Goal: Information Seeking & Learning: Check status

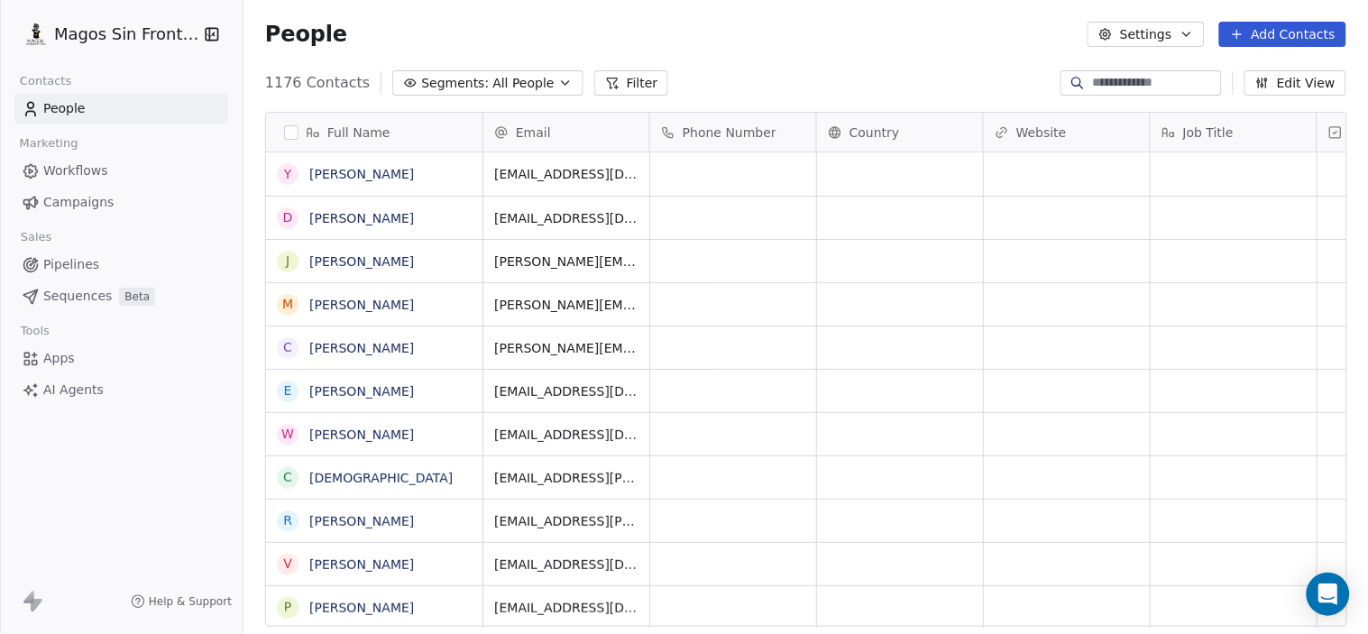
scroll to position [543, 1110]
click at [97, 201] on span "Campaigns" at bounding box center [78, 202] width 70 height 19
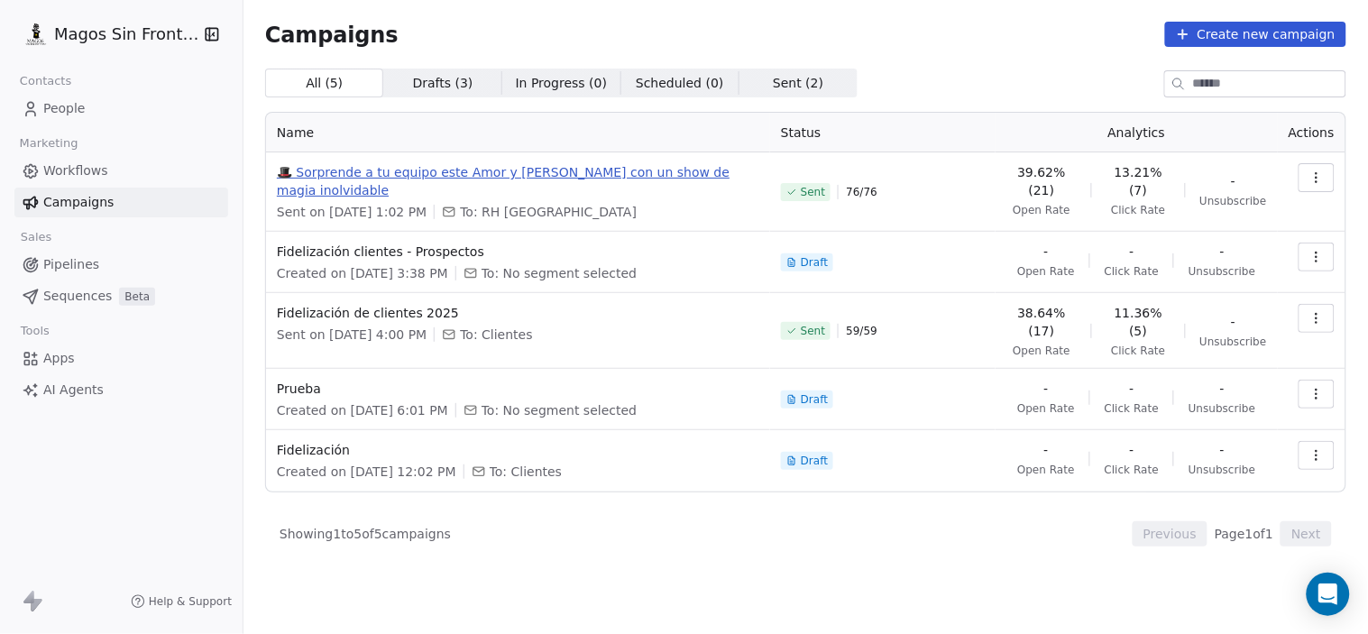
click at [645, 174] on span "🎩 Sorprende a tu equipo este Amor y [PERSON_NAME] con un show de magia inolvida…" at bounding box center [518, 181] width 482 height 36
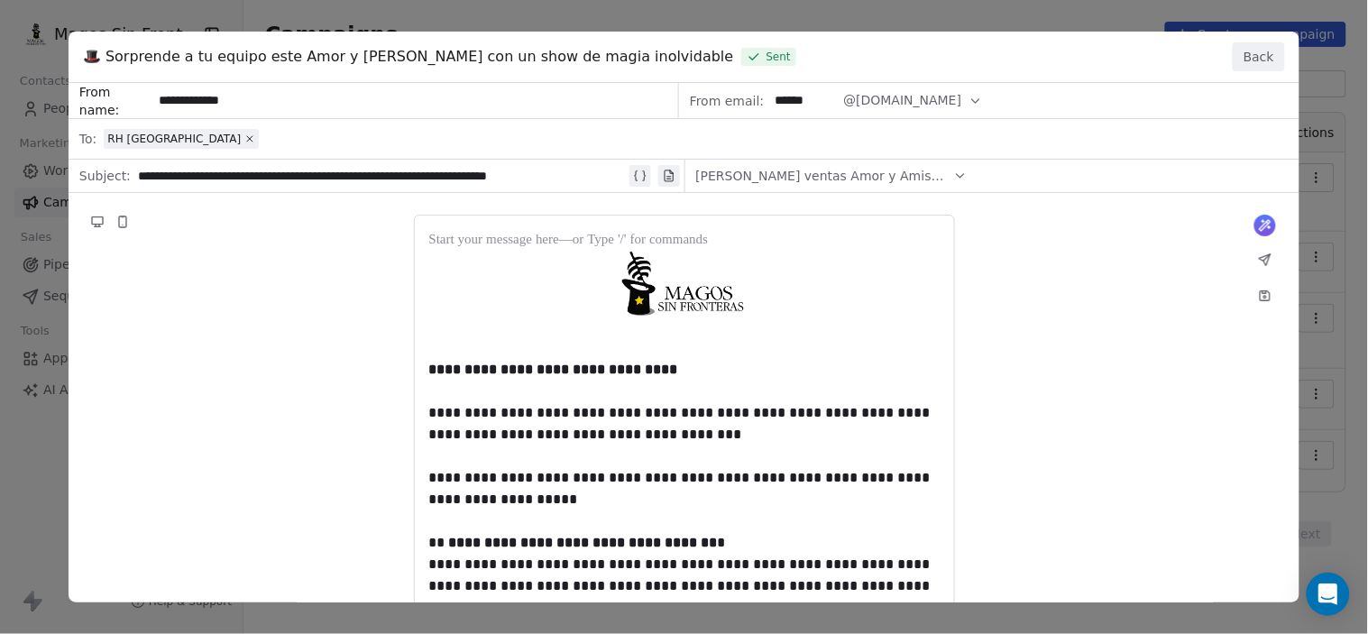
click at [1262, 59] on button "Back" at bounding box center [1258, 56] width 52 height 29
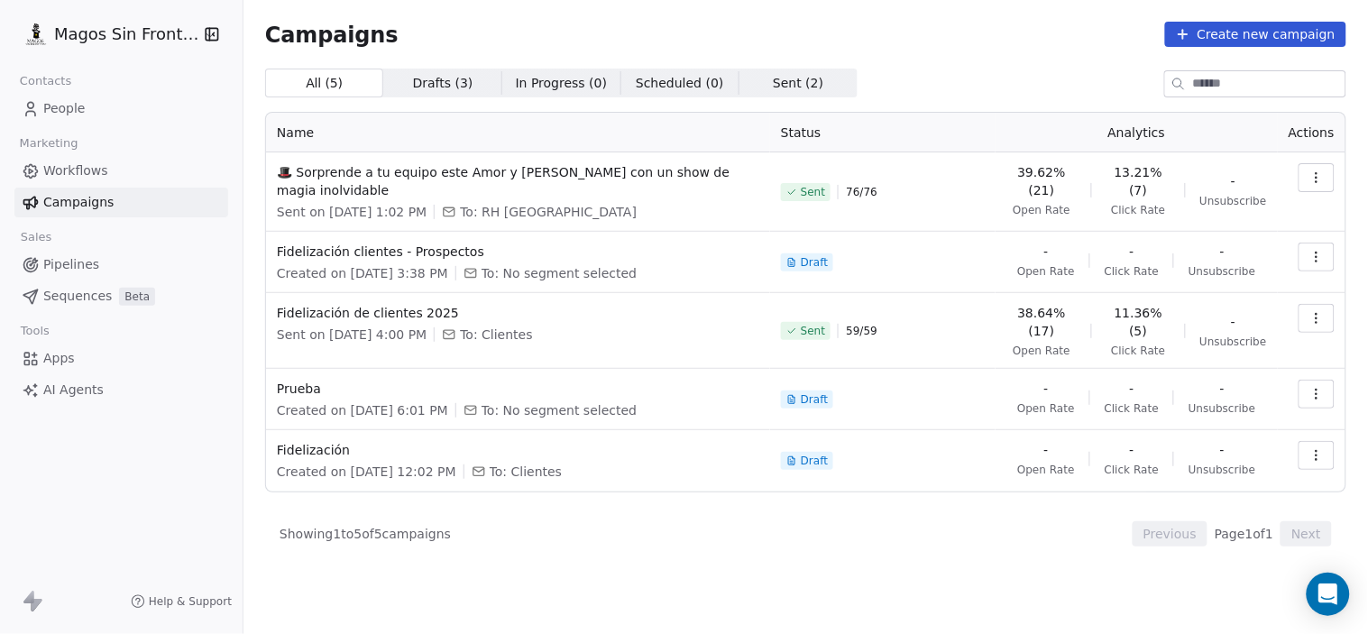
click at [1317, 180] on icon "button" at bounding box center [1316, 177] width 14 height 14
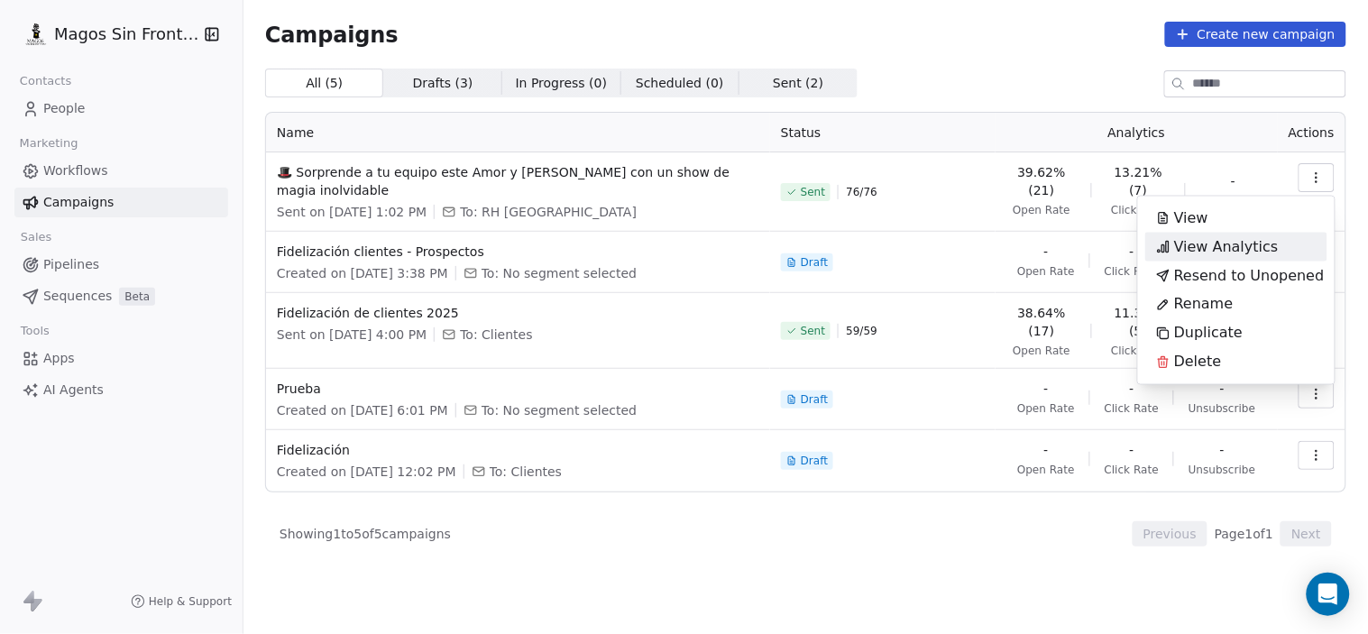
click at [1256, 241] on span "View Analytics" at bounding box center [1226, 247] width 105 height 22
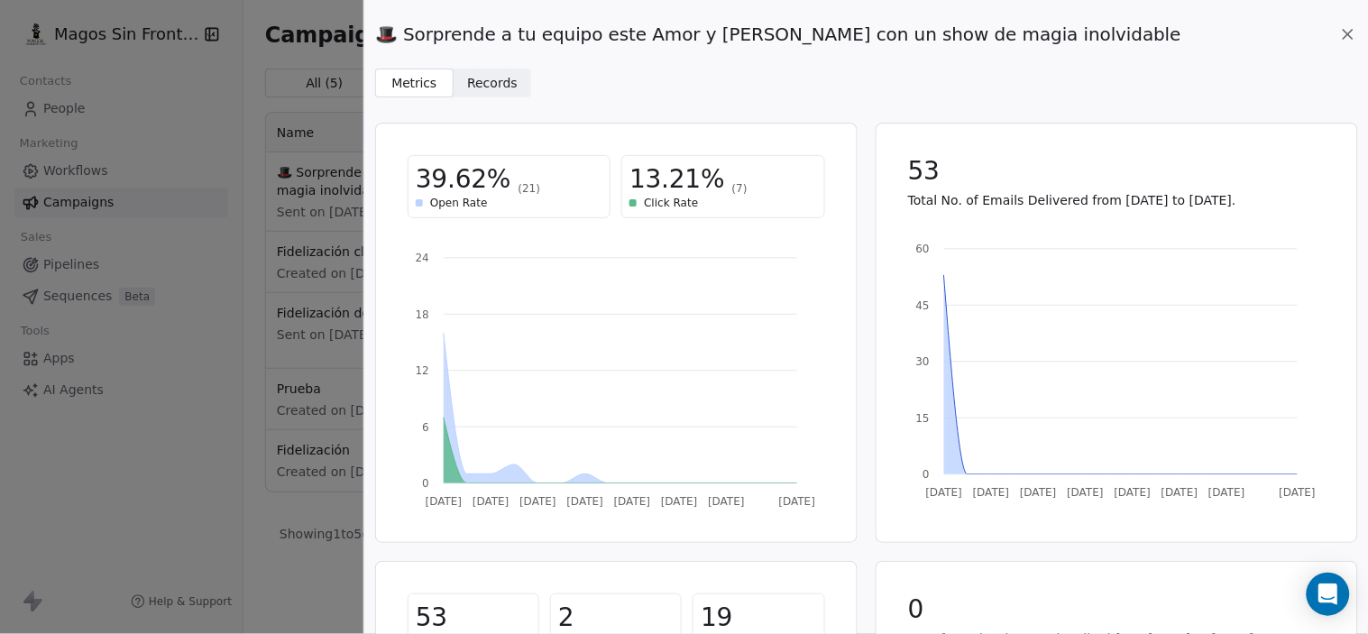
click at [489, 74] on span "Records" at bounding box center [492, 83] width 50 height 19
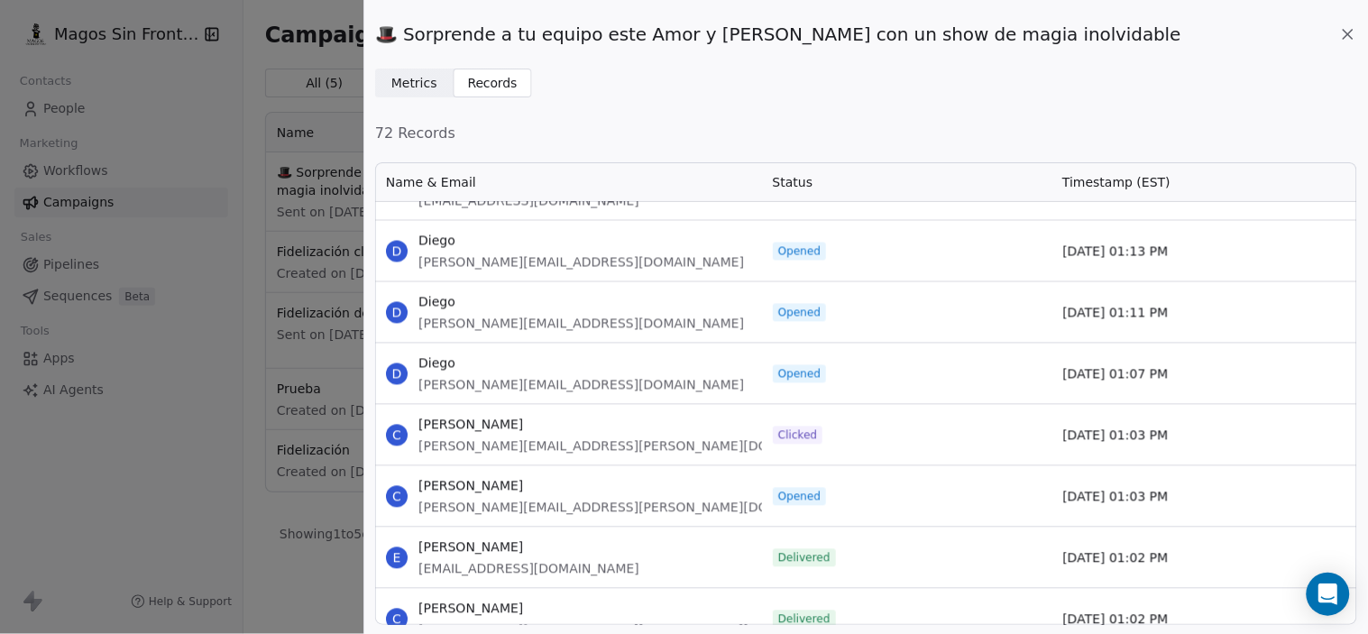
scroll to position [1002, 0]
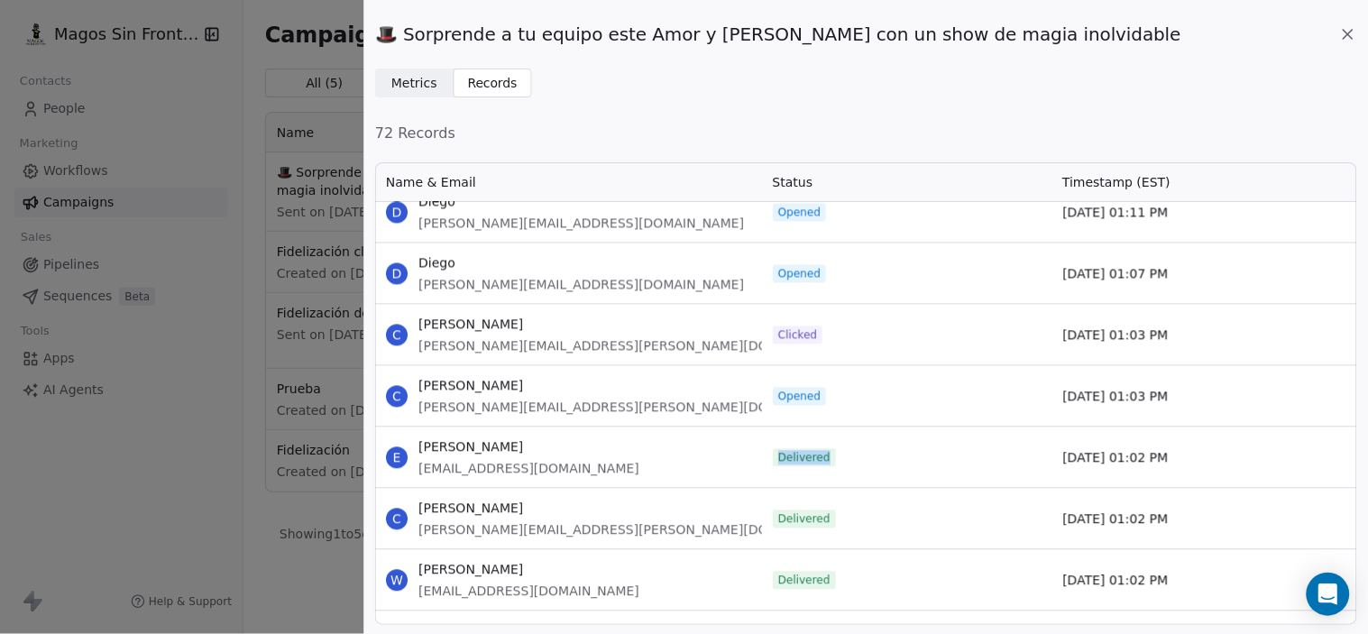
drag, startPoint x: 855, startPoint y: 449, endPoint x: 772, endPoint y: 460, distance: 83.6
click at [772, 460] on div "Delivered" at bounding box center [907, 457] width 290 height 60
copy span "Delivered"
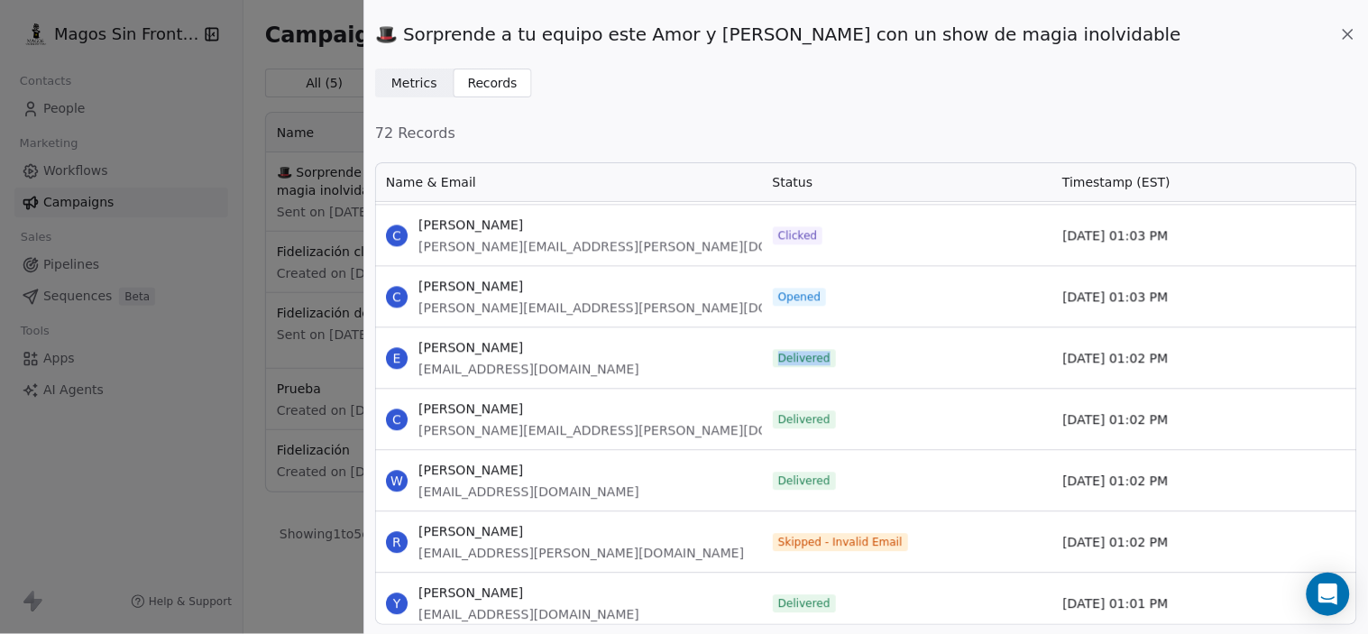
scroll to position [1202, 0]
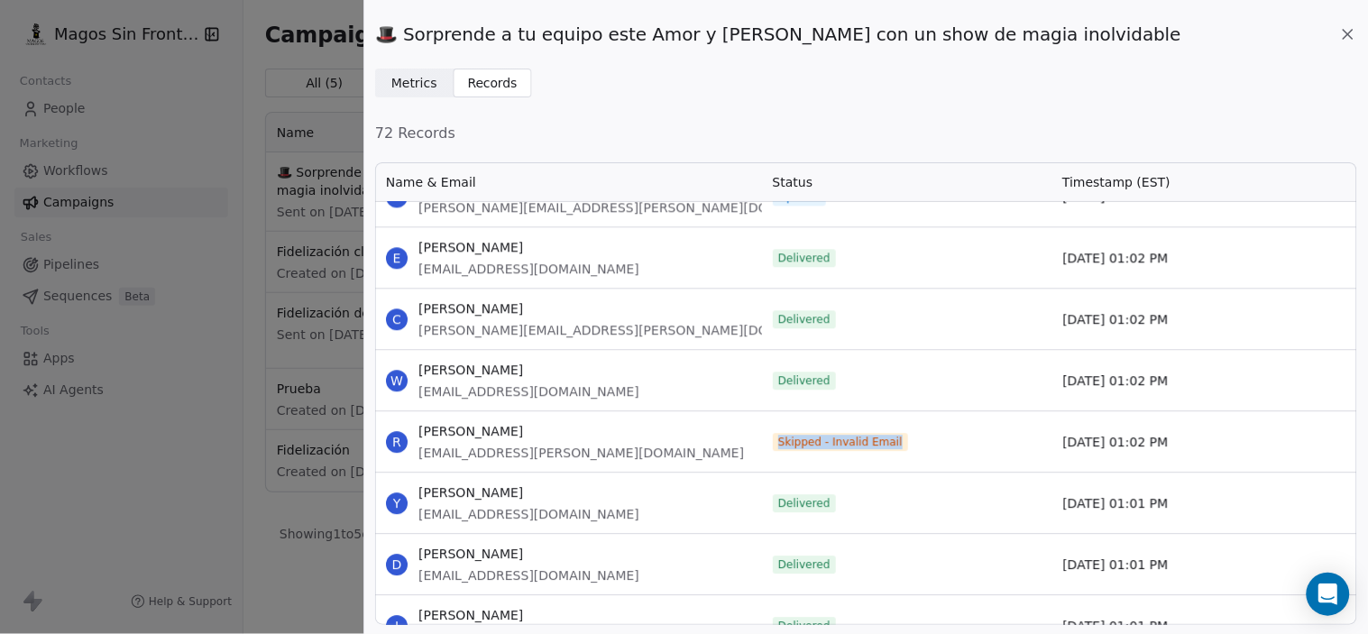
drag, startPoint x: 930, startPoint y: 447, endPoint x: 771, endPoint y: 444, distance: 159.6
click at [771, 444] on div "Skipped - Invalid Email" at bounding box center [907, 441] width 290 height 60
copy span "Skipped - Invalid Email"
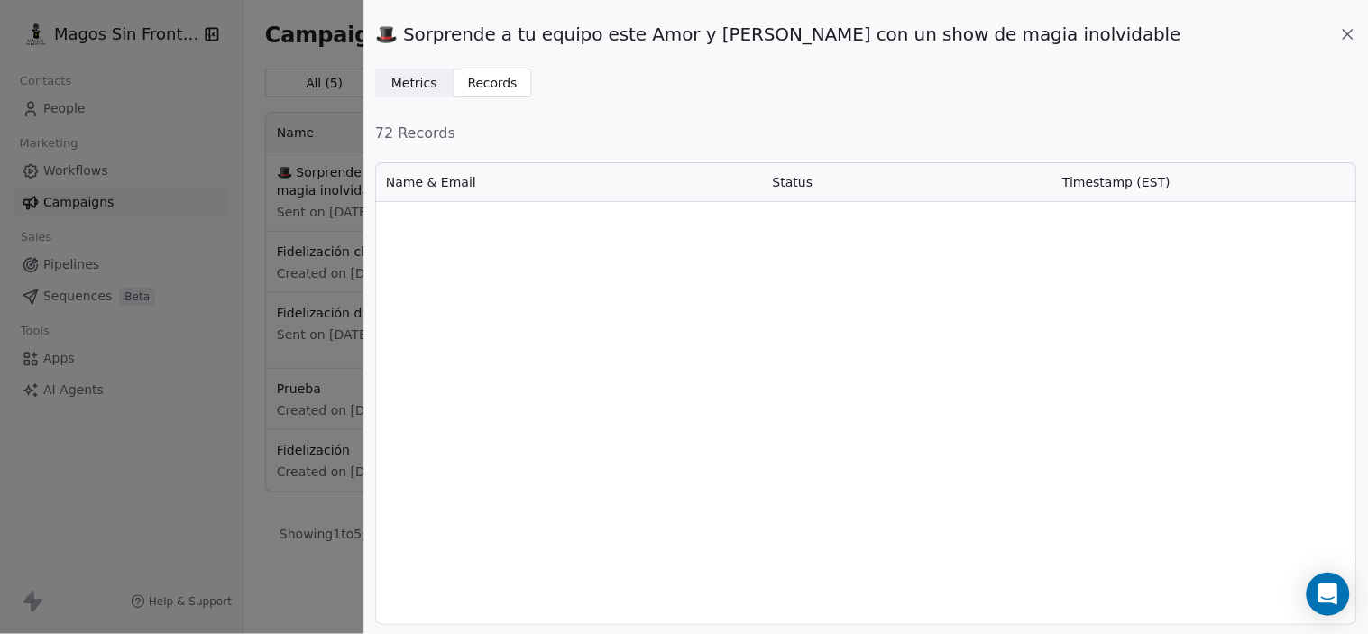
scroll to position [0, 0]
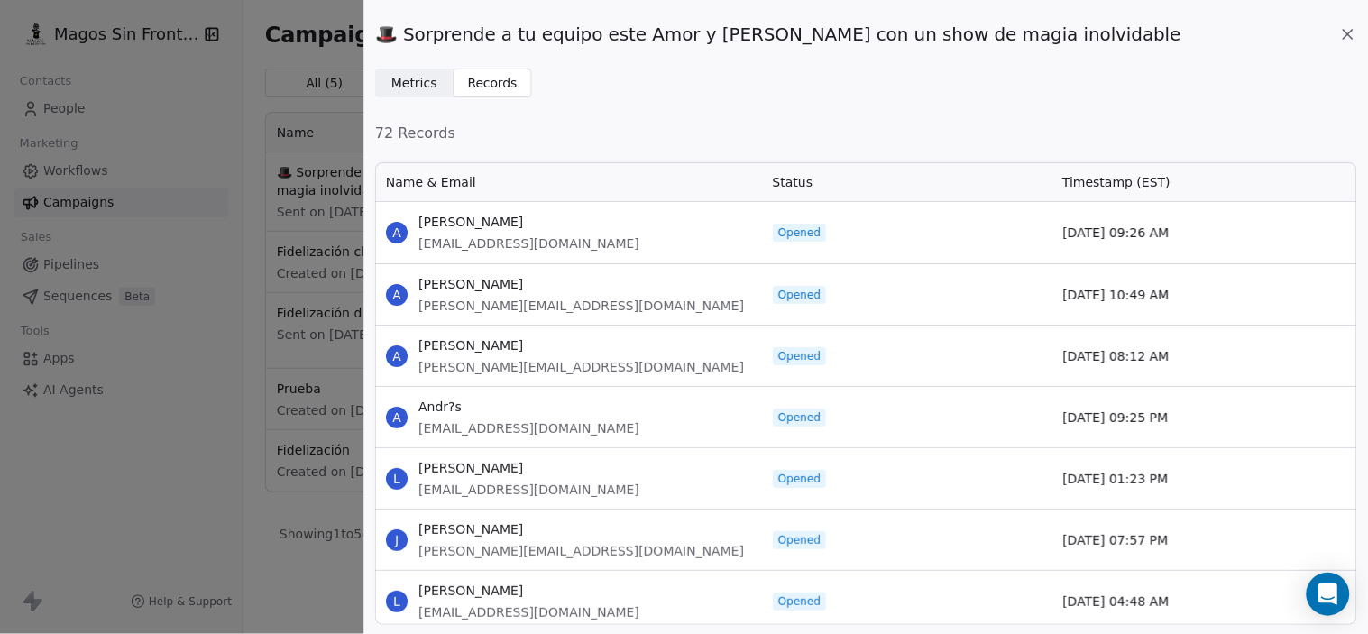
click at [1353, 23] on div "🎩 Sorprende a tu equipo este Amor y [PERSON_NAME] con un show de magia inolvida…" at bounding box center [866, 34] width 982 height 25
click at [1347, 37] on icon at bounding box center [1348, 34] width 18 height 18
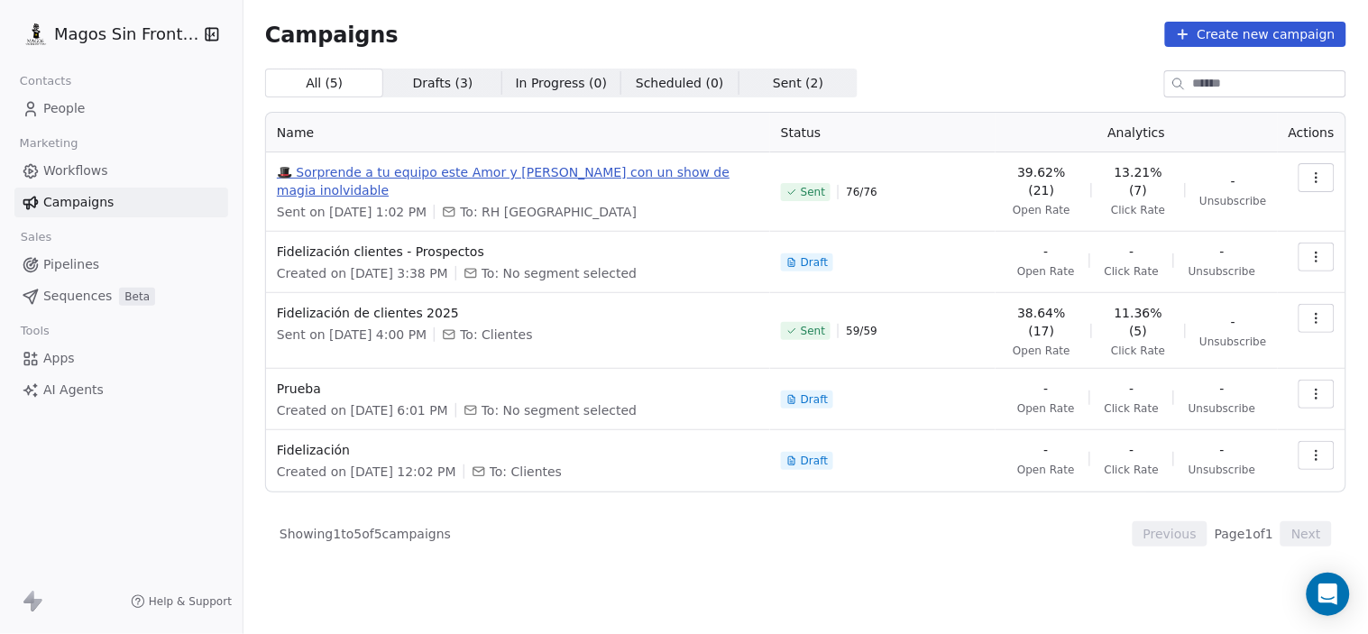
click at [505, 167] on span "🎩 Sorprende a tu equipo este Amor y [PERSON_NAME] con un show de magia inolvida…" at bounding box center [518, 181] width 482 height 36
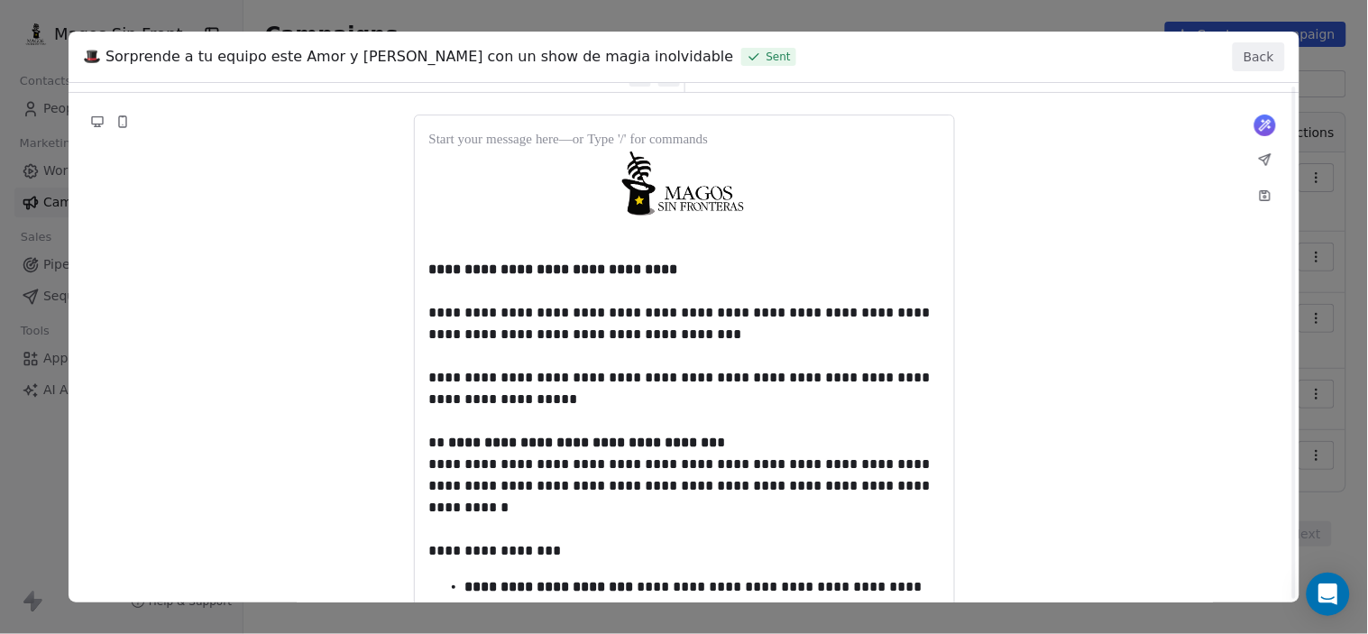
scroll to position [200, 0]
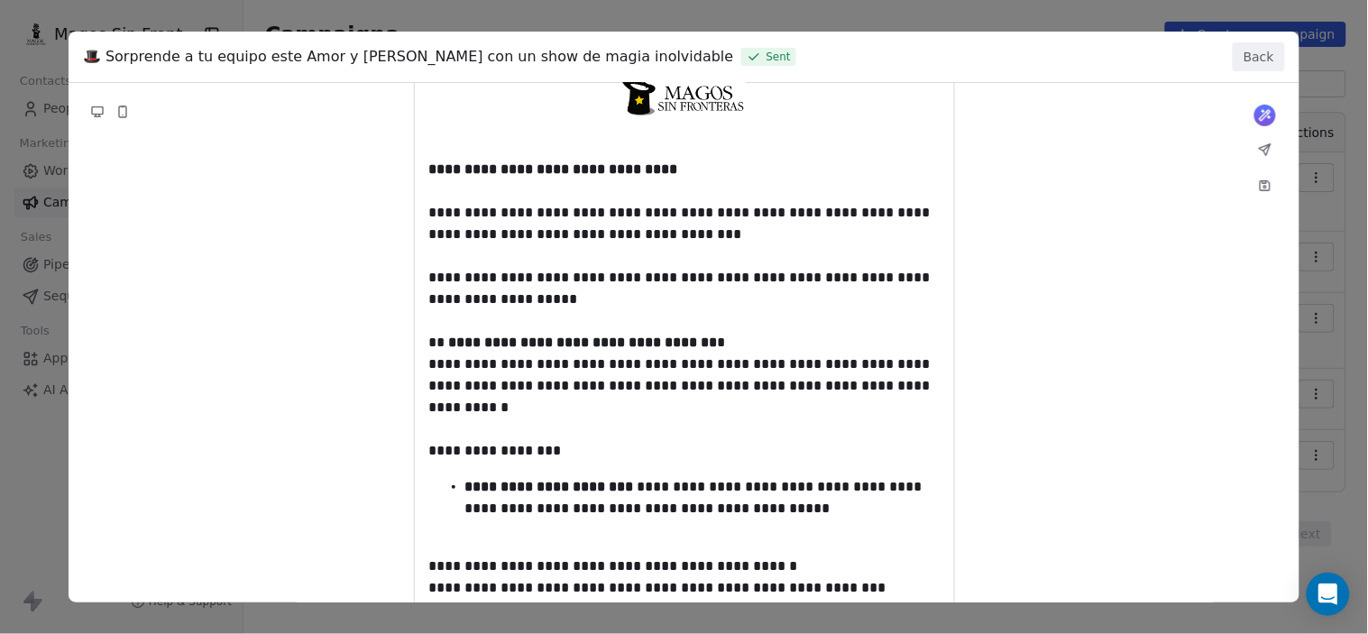
click at [1255, 58] on button "Back" at bounding box center [1258, 56] width 52 height 29
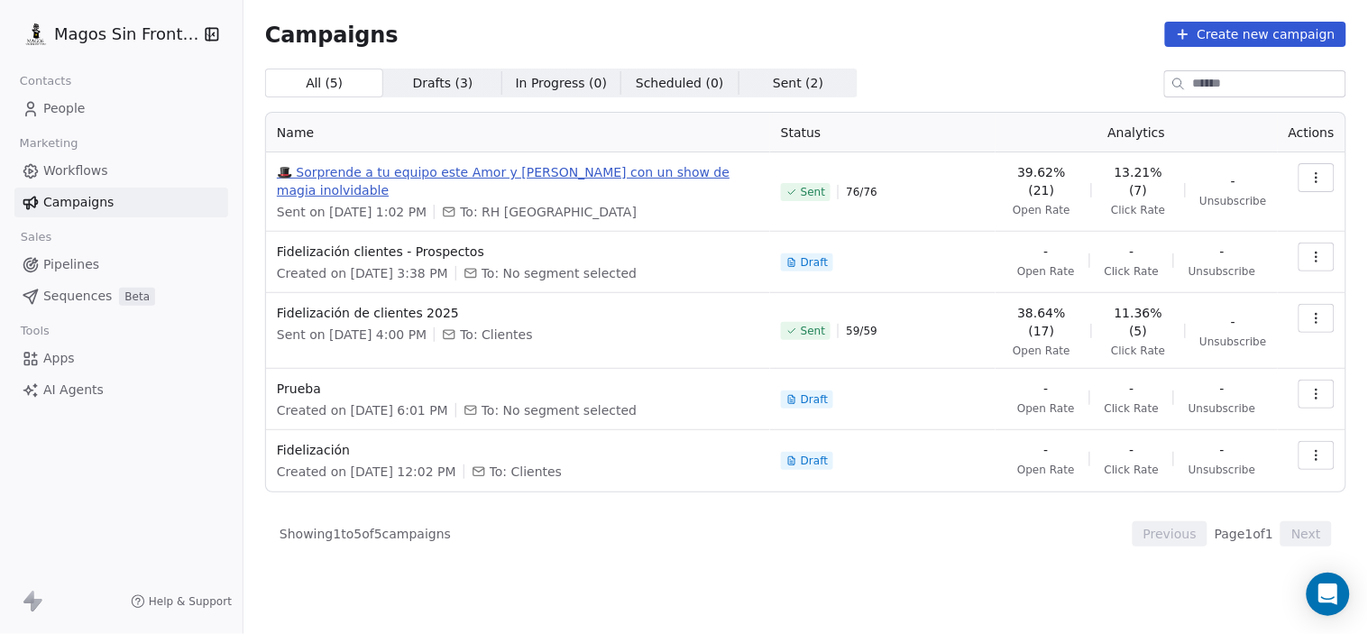
click at [645, 174] on span "🎩 Sorprende a tu equipo este Amor y [PERSON_NAME] con un show de magia inolvida…" at bounding box center [518, 181] width 482 height 36
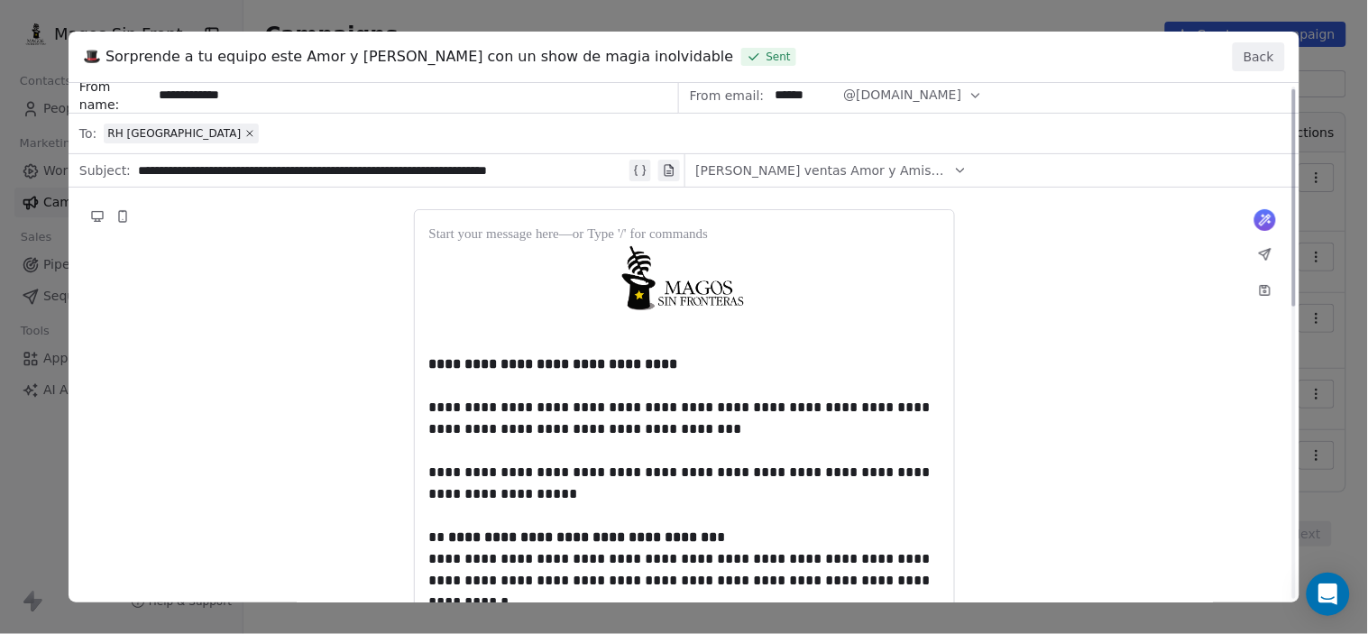
scroll to position [0, 0]
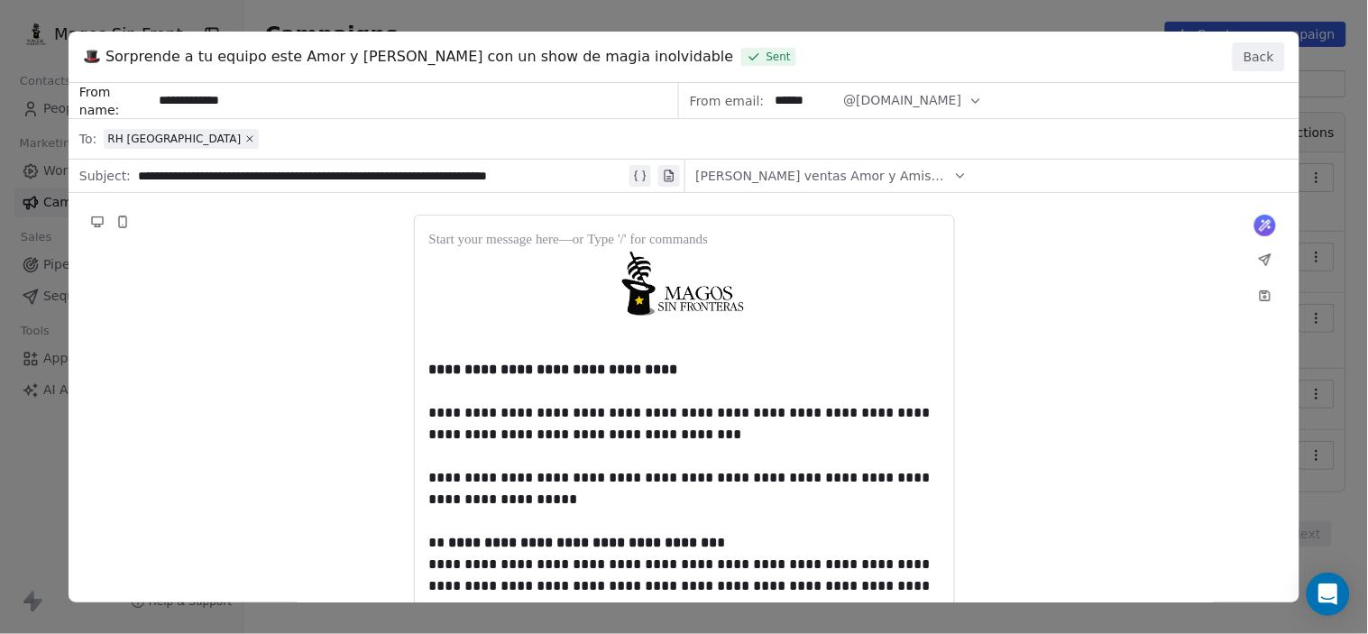
click at [1250, 61] on button "Back" at bounding box center [1258, 56] width 52 height 29
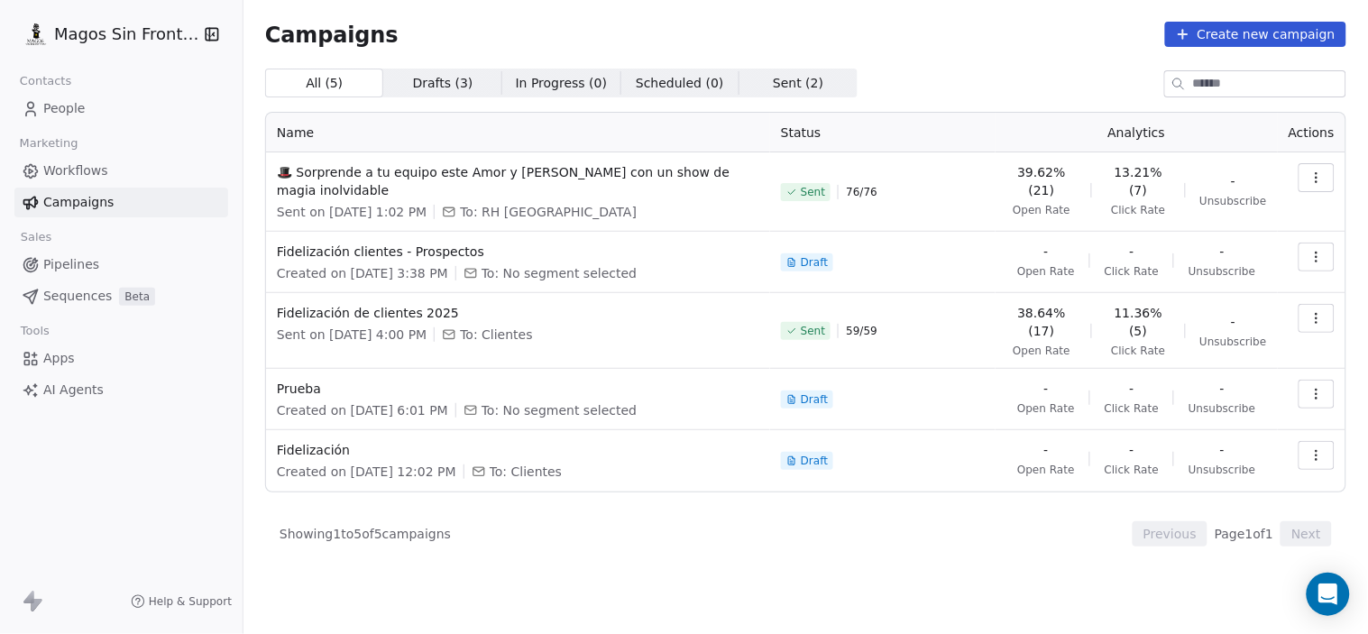
click at [1301, 186] on button "button" at bounding box center [1316, 177] width 36 height 29
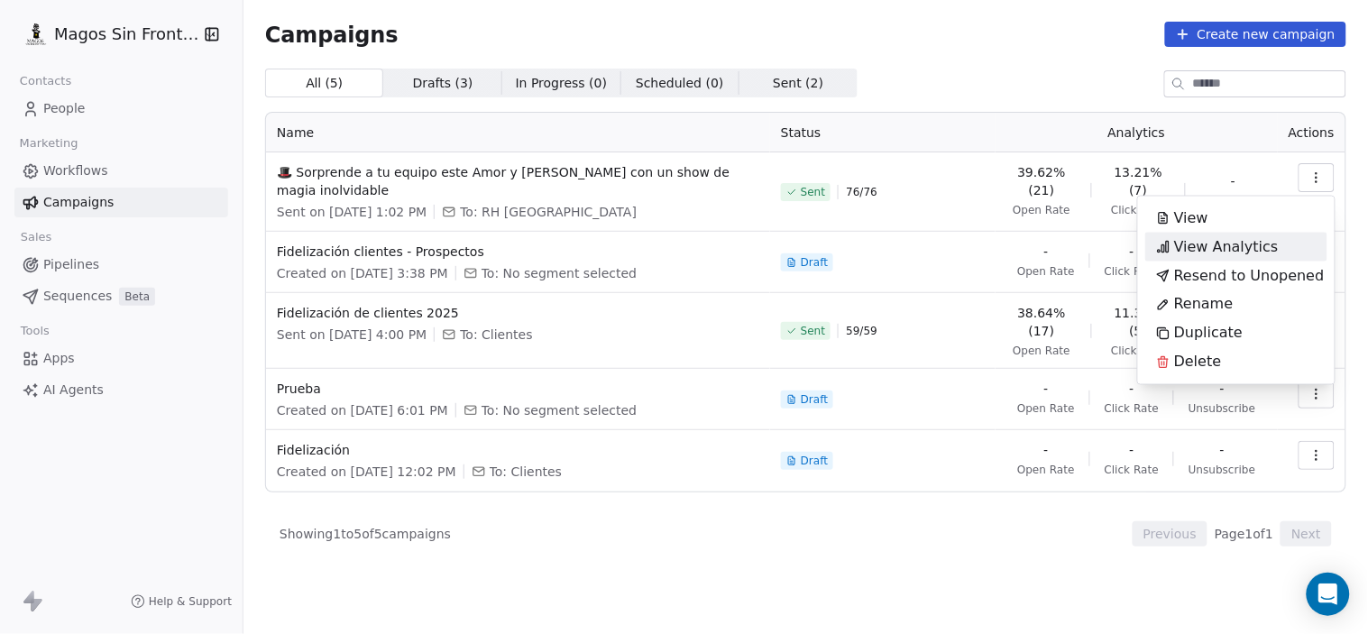
click at [1248, 249] on span "View Analytics" at bounding box center [1226, 247] width 105 height 22
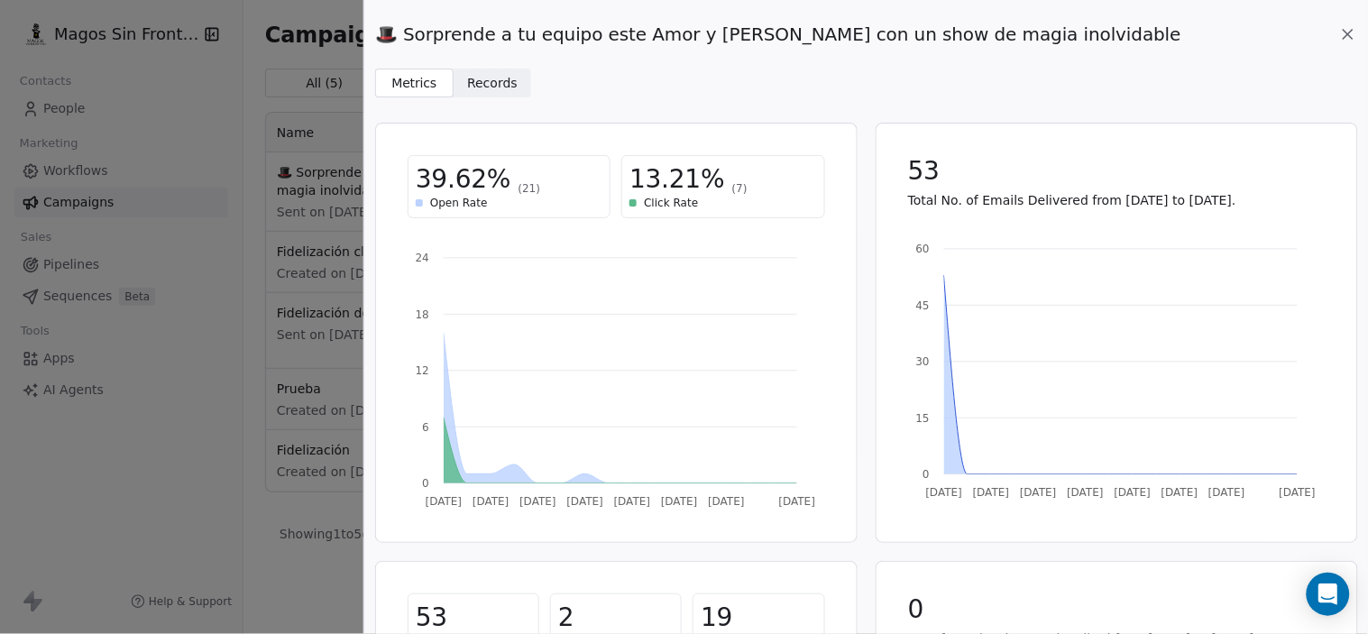
click at [482, 81] on span "Records" at bounding box center [492, 83] width 50 height 19
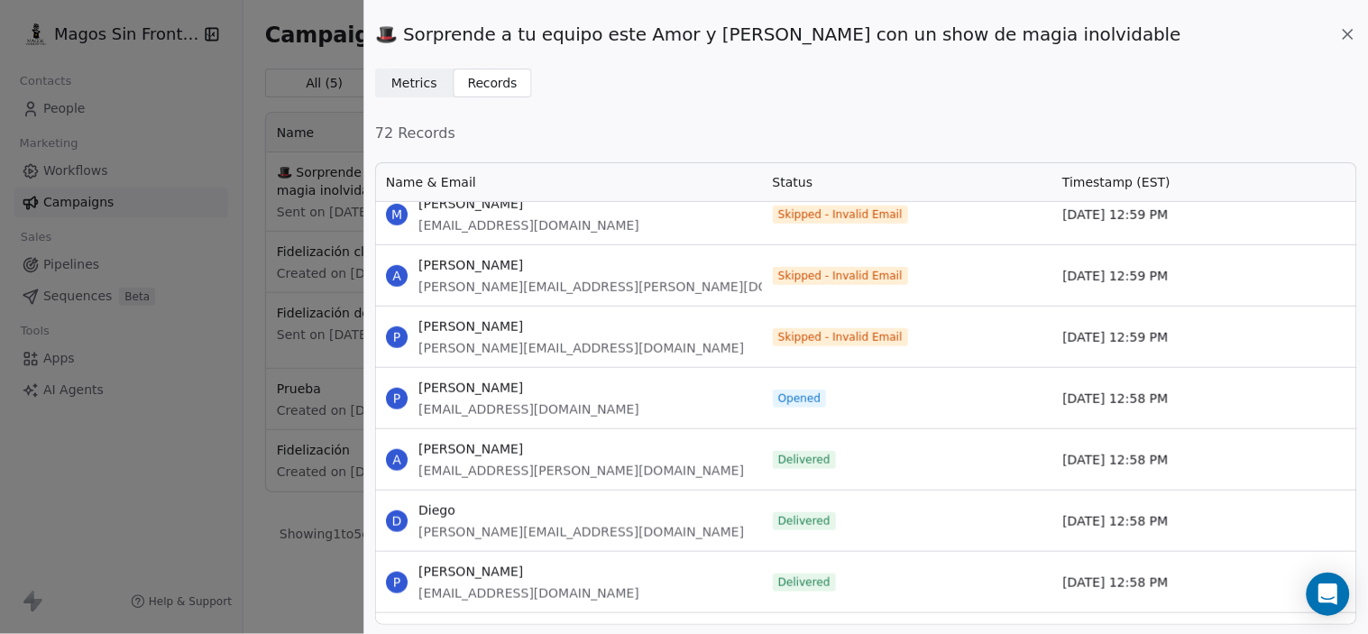
scroll to position [2704, 0]
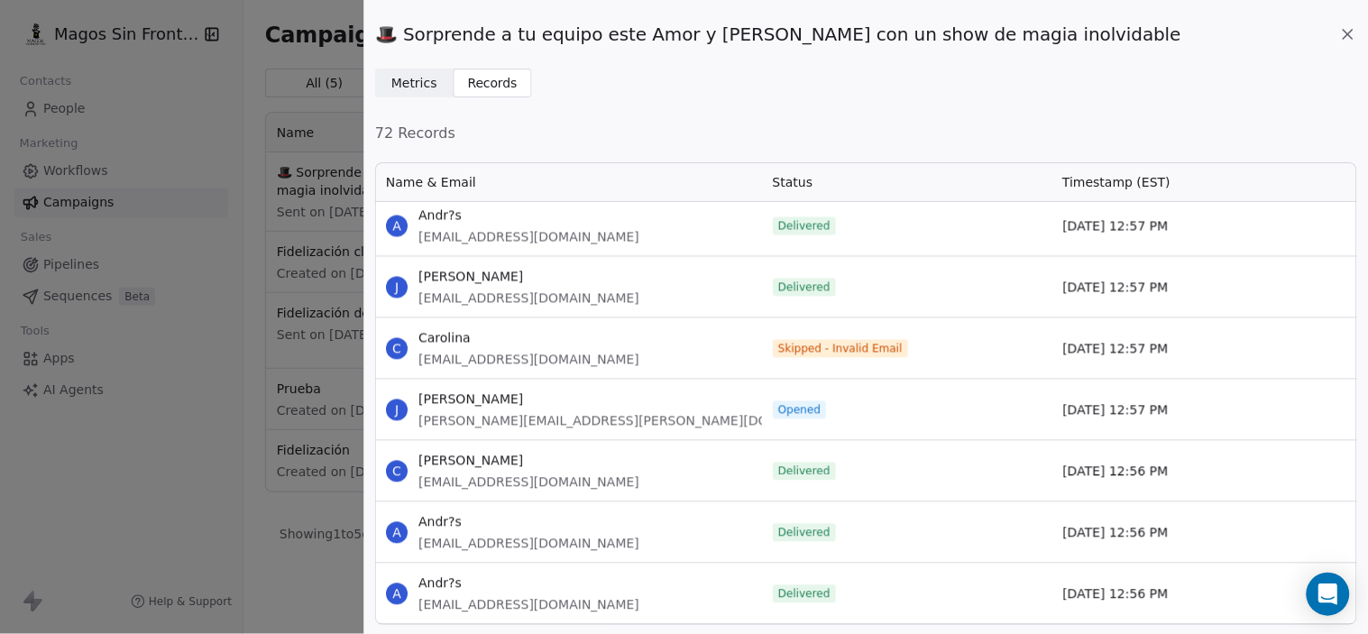
click at [1349, 28] on icon at bounding box center [1348, 34] width 18 height 18
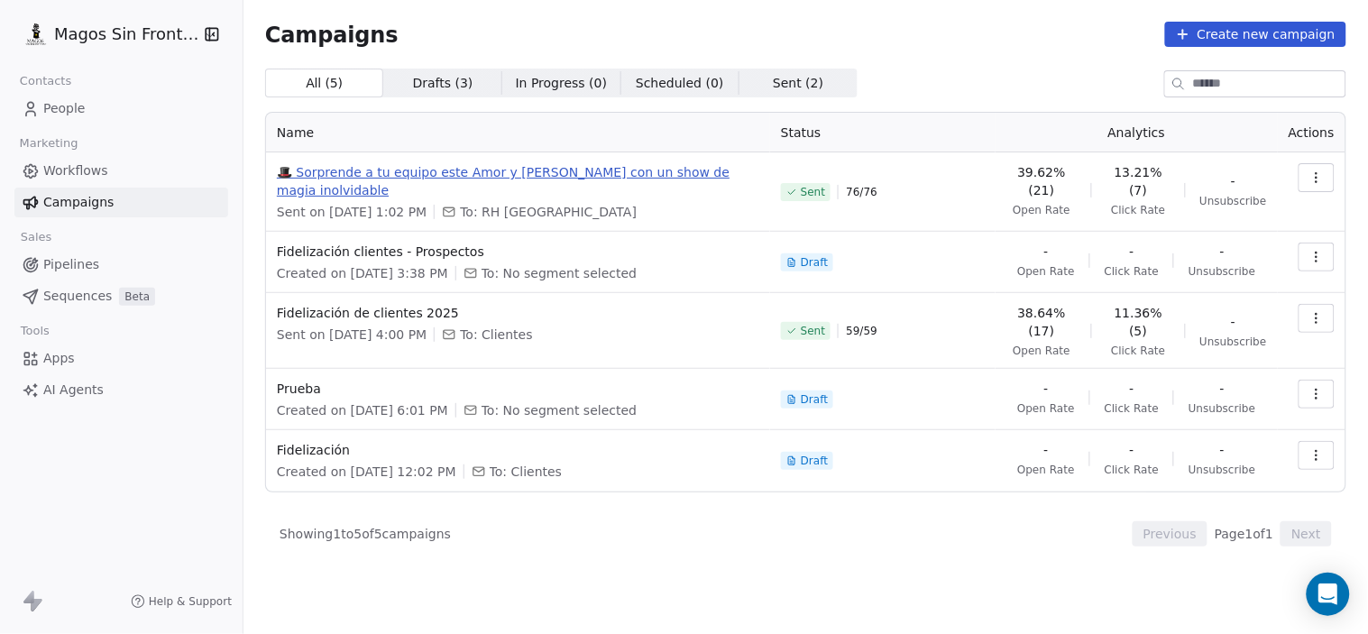
click at [374, 169] on span "🎩 Sorprende a tu equipo este Amor y [PERSON_NAME] con un show de magia inolvida…" at bounding box center [518, 181] width 482 height 36
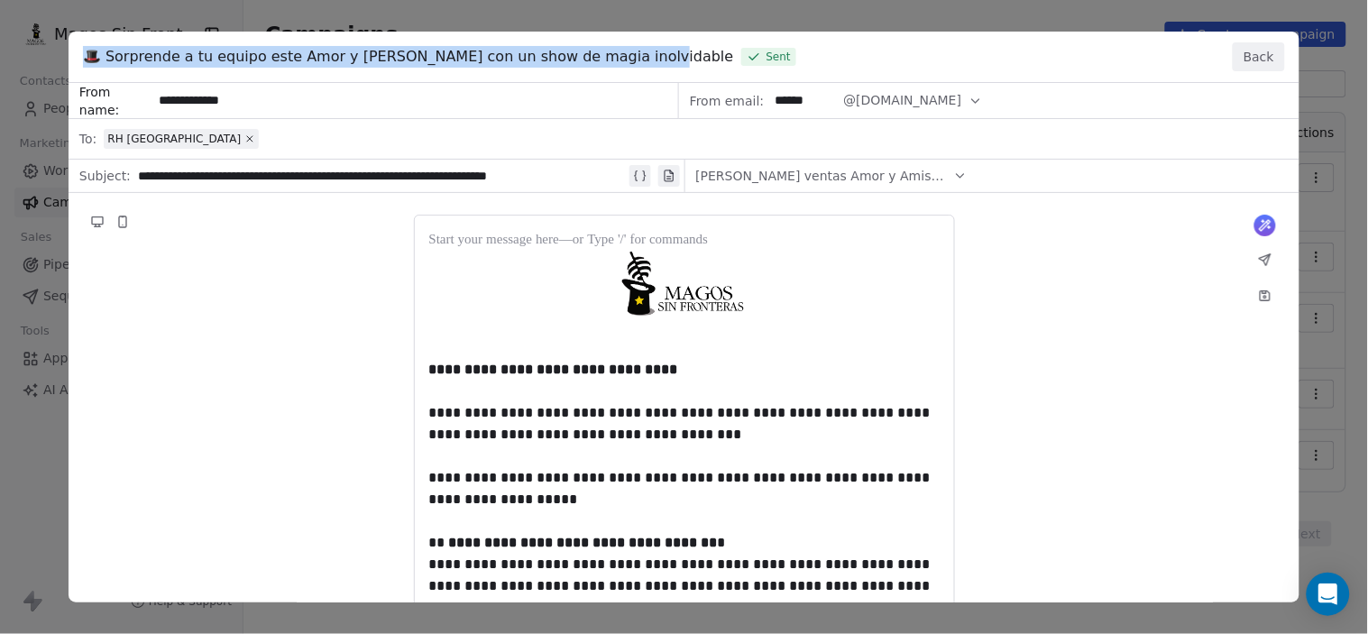
drag, startPoint x: 90, startPoint y: 59, endPoint x: 633, endPoint y: 51, distance: 542.7
click at [633, 51] on span "🎩 Sorprende a tu equipo este Amor y [PERSON_NAME] con un show de magia inolvida…" at bounding box center [408, 57] width 651 height 22
copy span "🎩 Sorprende a tu equipo este Amor y [PERSON_NAME] con un show de magia inolvida…"
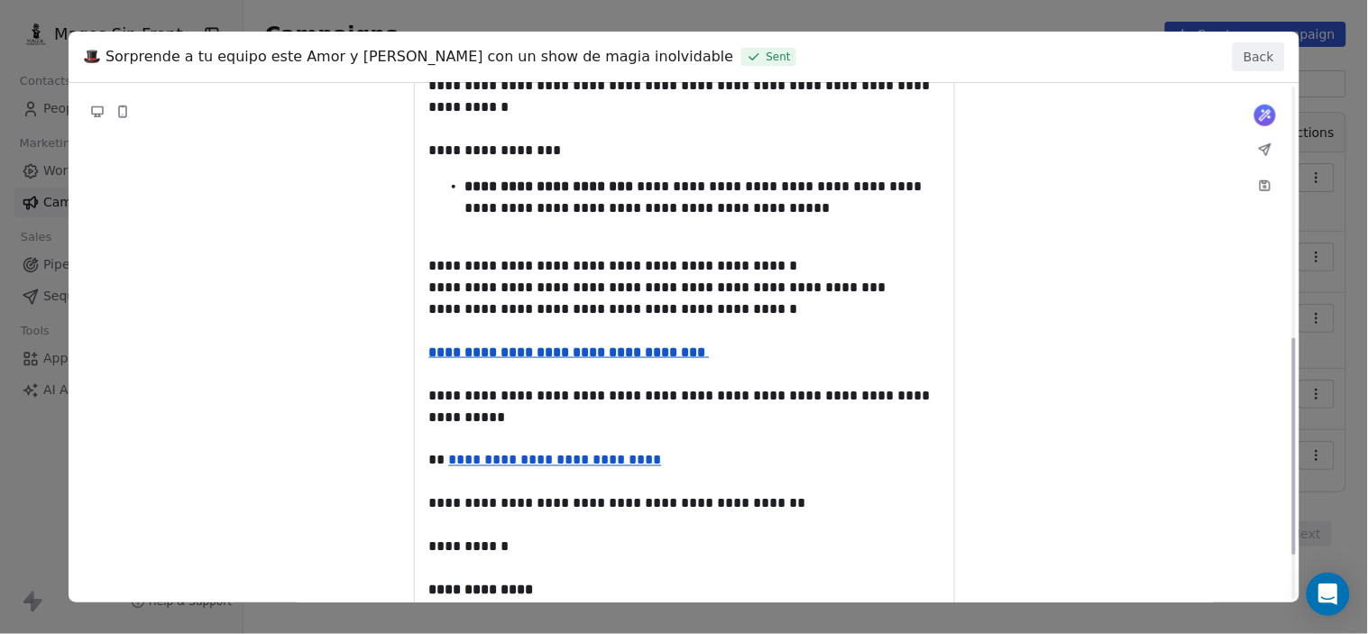
scroll to position [707, 0]
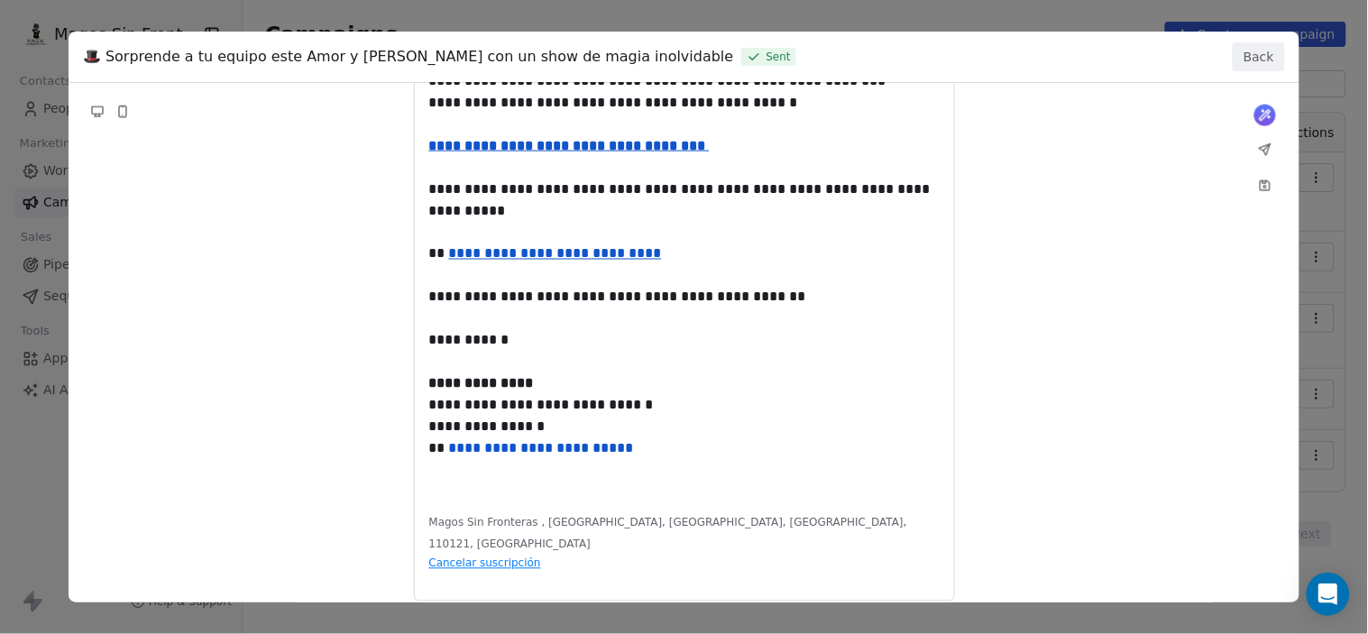
drag, startPoint x: 655, startPoint y: 445, endPoint x: 497, endPoint y: 417, distance: 161.1
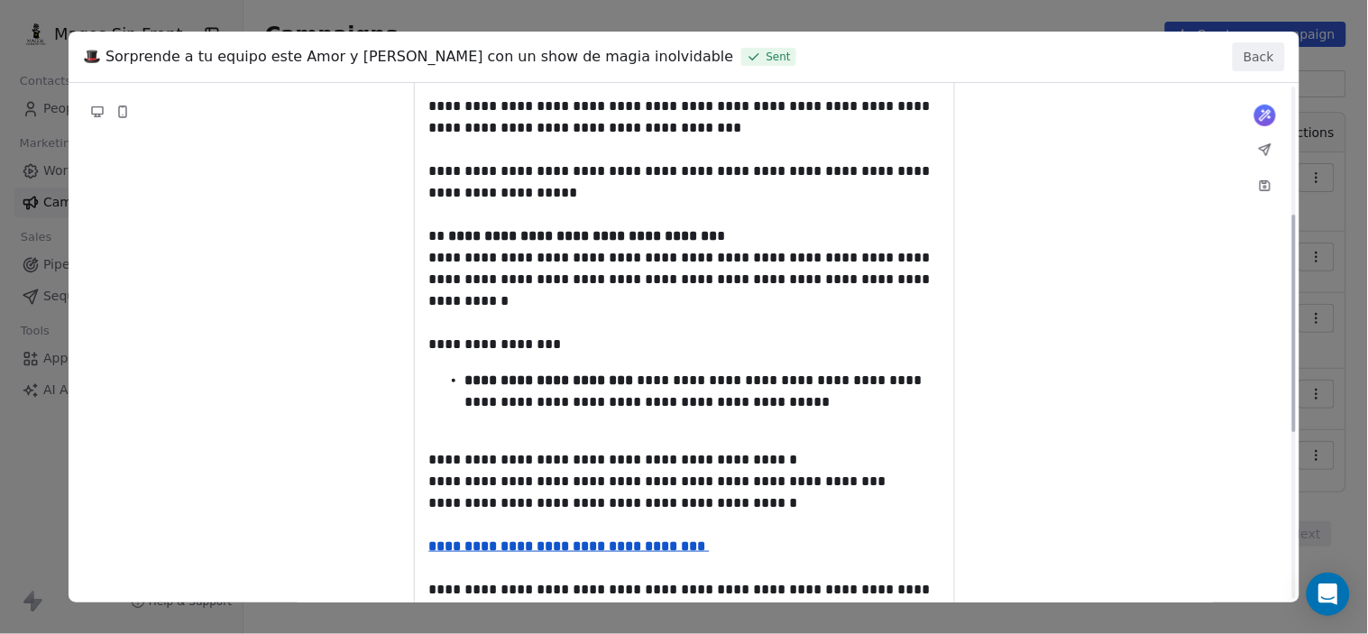
scroll to position [0, 0]
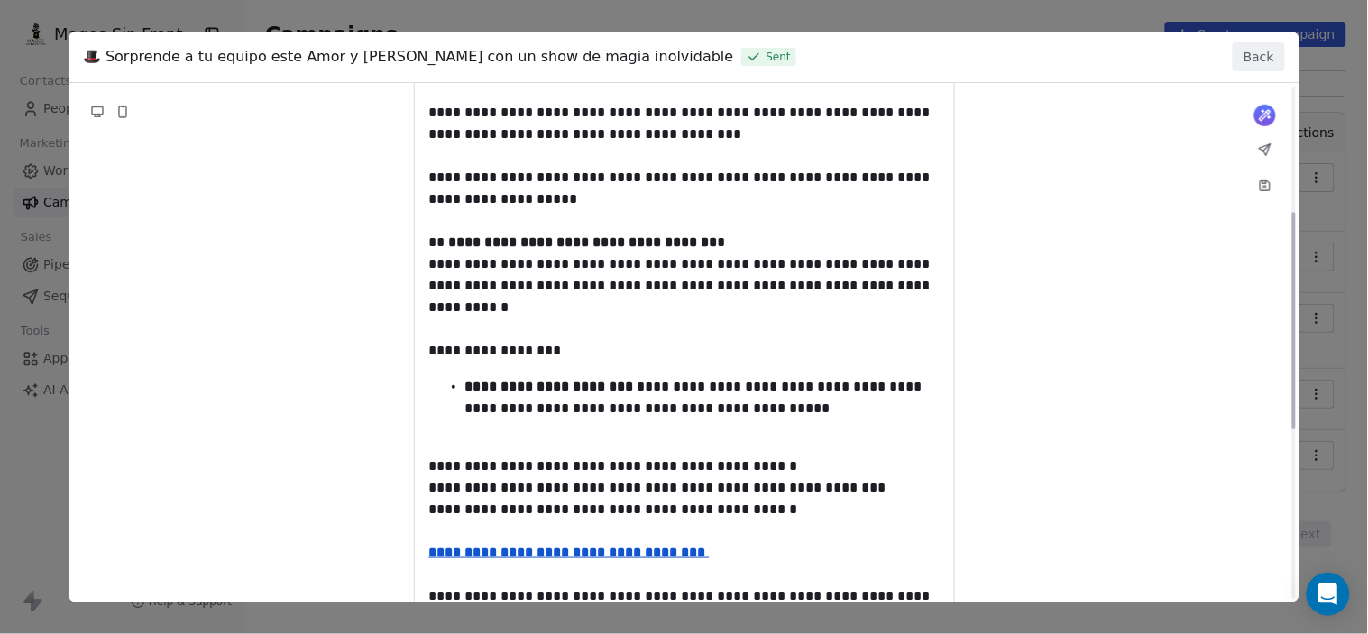
click at [752, 332] on div "**********" at bounding box center [684, 387] width 1230 height 1209
click at [762, 348] on div "**********" at bounding box center [684, 387] width 1230 height 1209
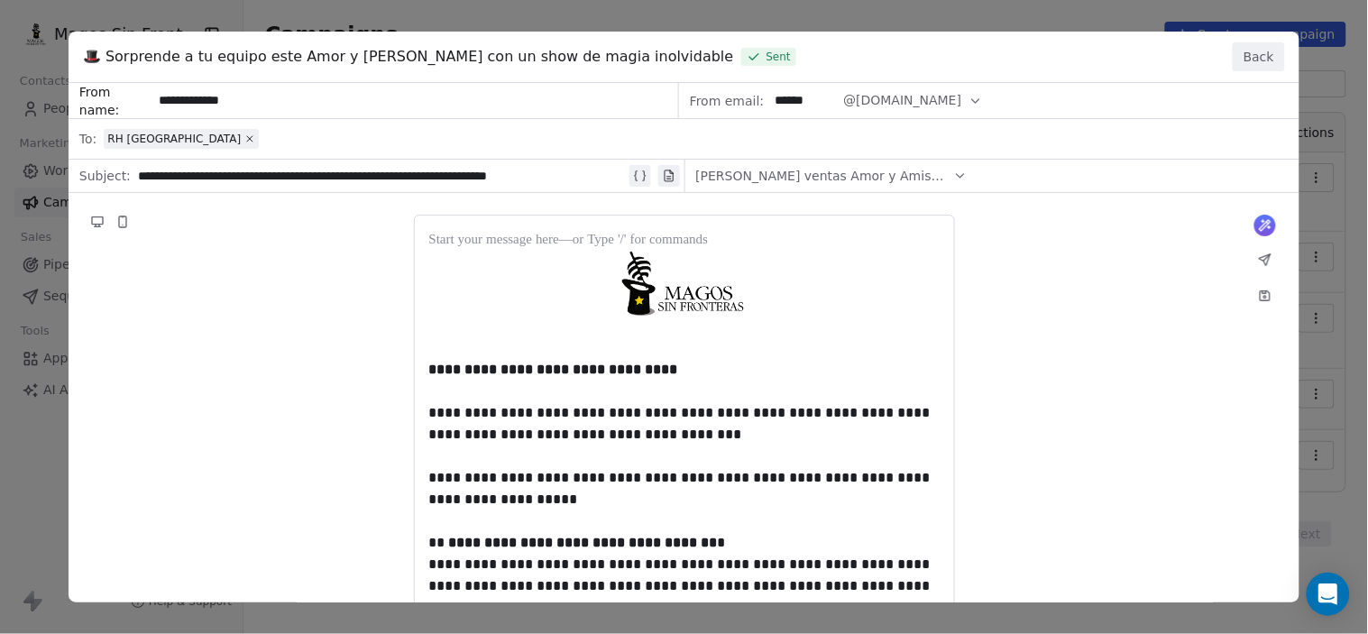
click at [1251, 60] on button "Back" at bounding box center [1258, 56] width 52 height 29
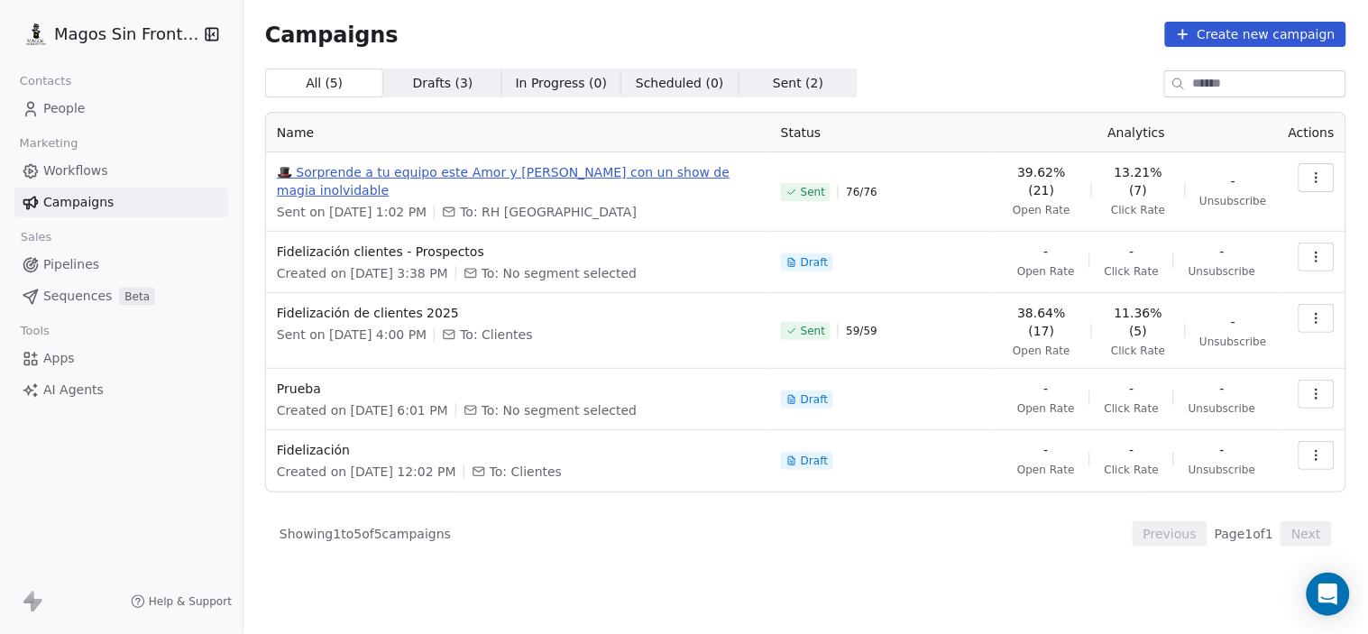
click at [685, 167] on span "🎩 Sorprende a tu equipo este Amor y [PERSON_NAME] con un show de magia inolvida…" at bounding box center [518, 181] width 482 height 36
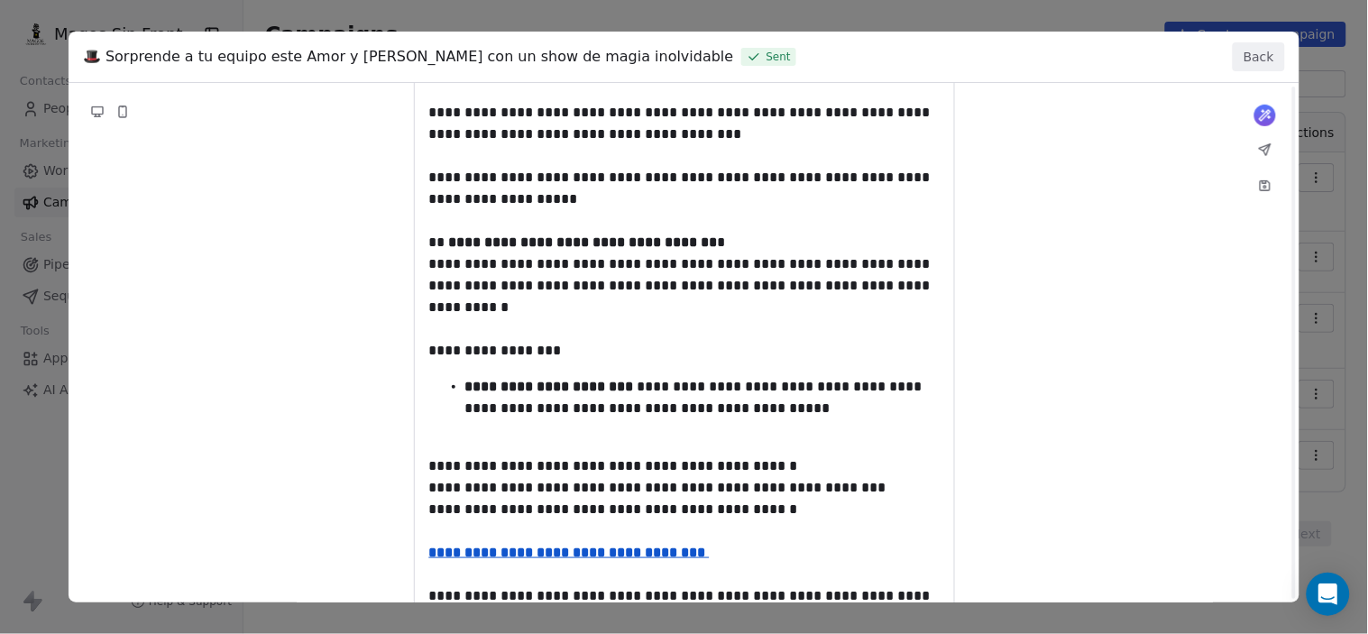
scroll to position [400, 0]
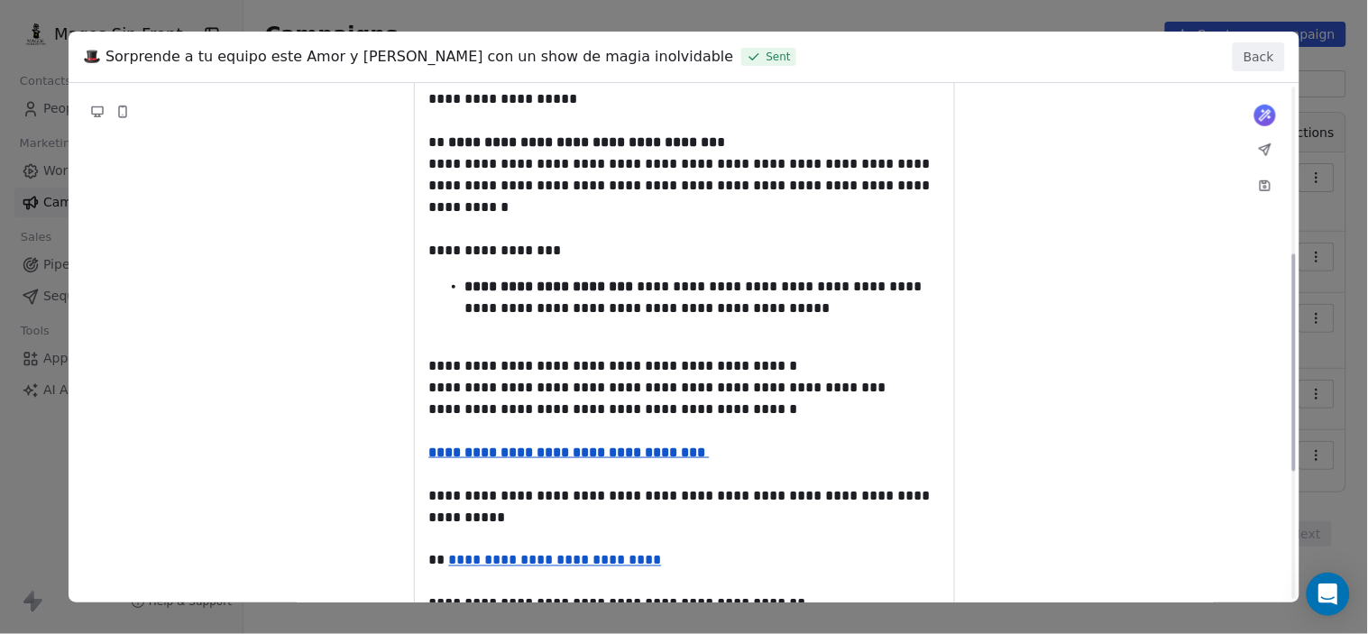
click at [633, 463] on div "**********" at bounding box center [684, 287] width 1230 height 1209
click at [628, 457] on div "**********" at bounding box center [684, 287] width 1230 height 1209
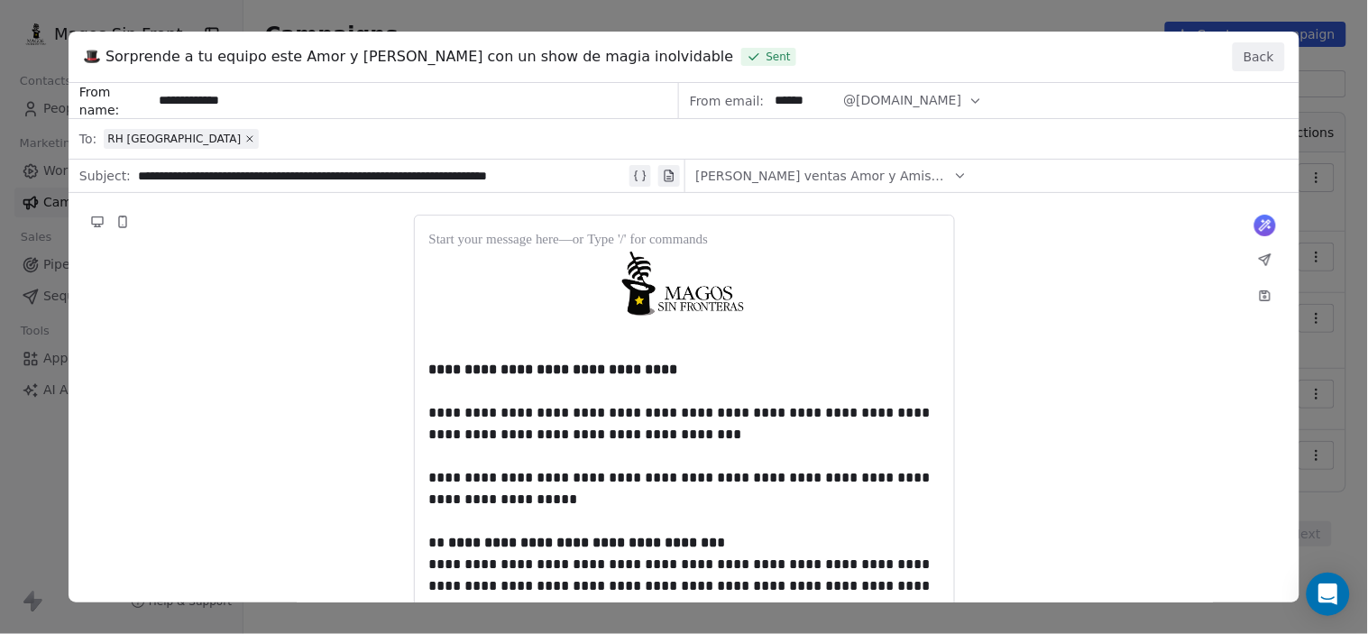
drag, startPoint x: 547, startPoint y: 294, endPoint x: 734, endPoint y: 271, distance: 188.0
click at [1276, 42] on div "🎩 Sorprende a tu equipo este Amor y [PERSON_NAME] con un show de magia inolvida…" at bounding box center [684, 57] width 1230 height 51
click at [1254, 68] on button "Back" at bounding box center [1258, 56] width 52 height 29
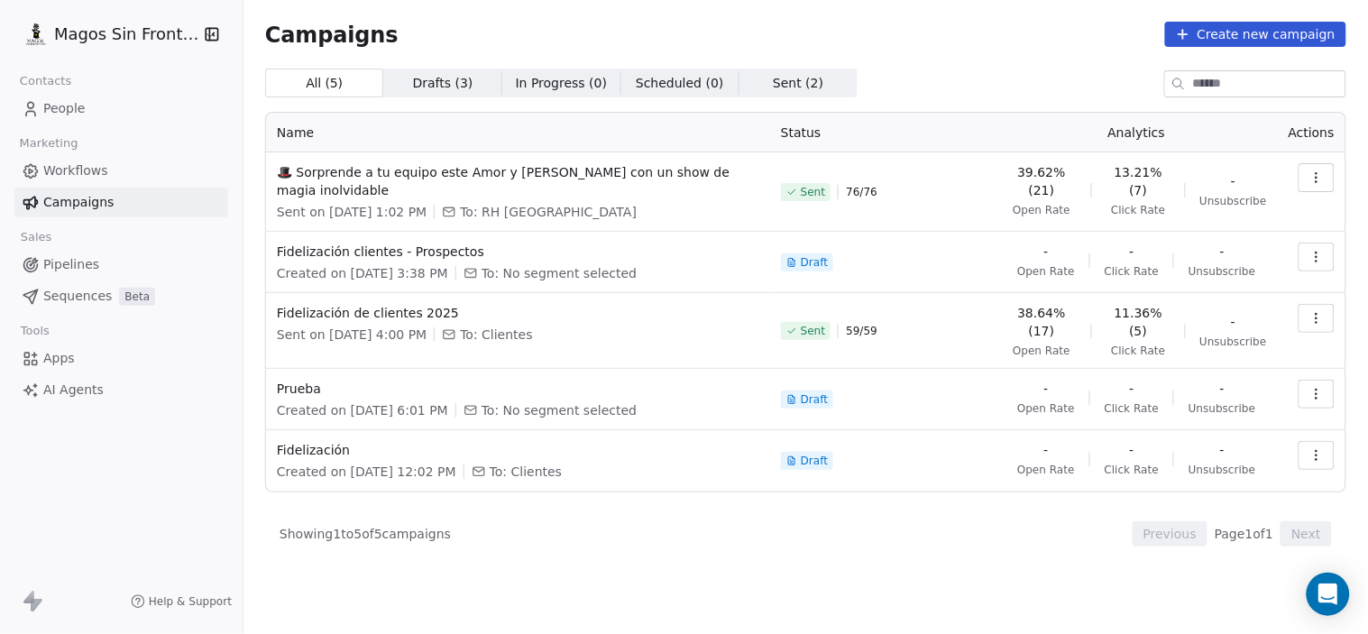
click at [1330, 178] on button "button" at bounding box center [1316, 177] width 36 height 29
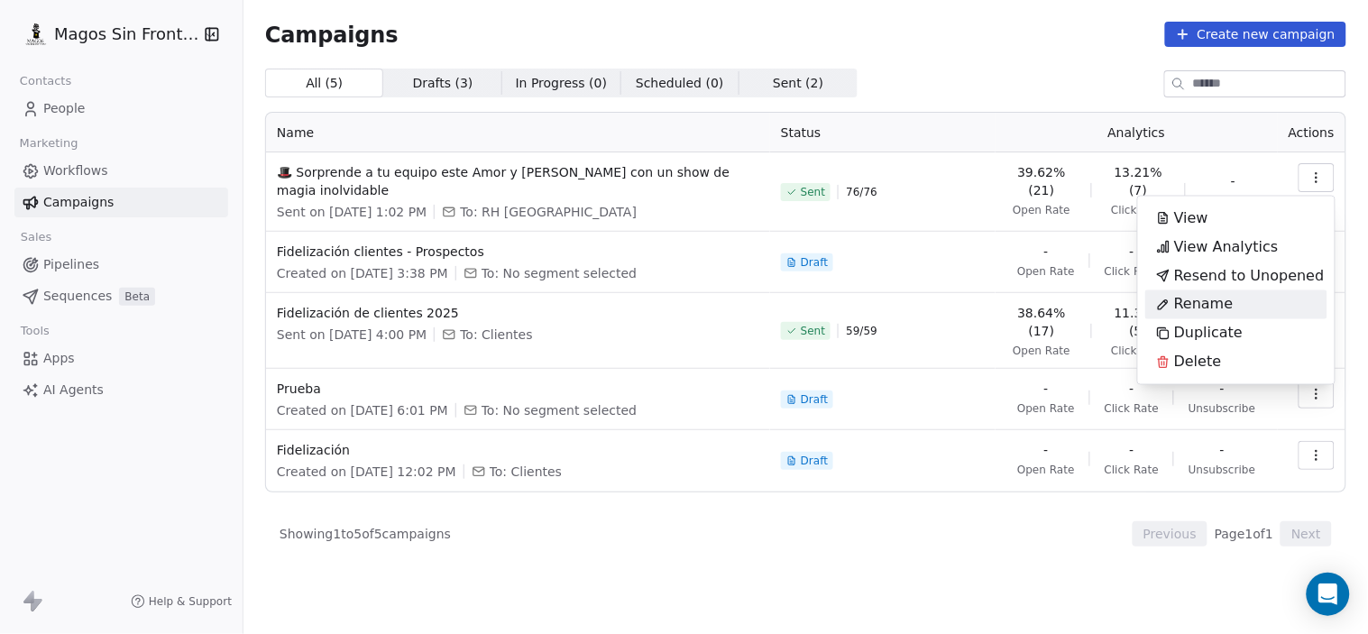
click at [1247, 296] on div "Rename" at bounding box center [1236, 304] width 182 height 29
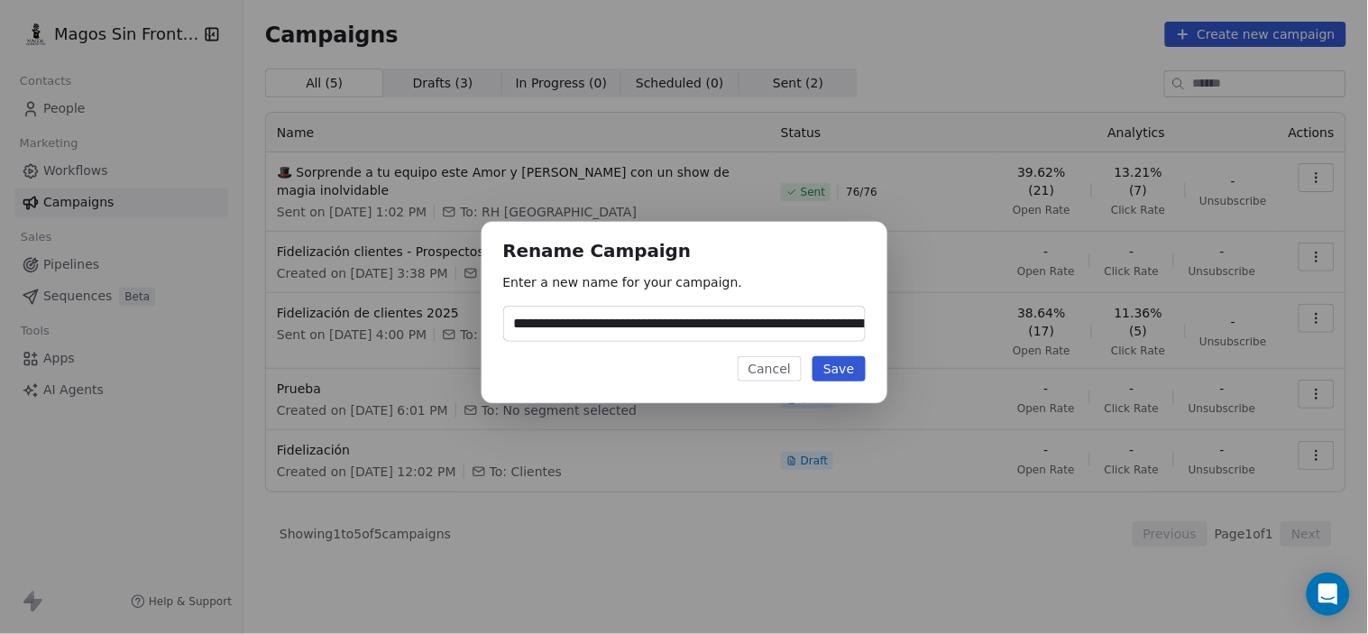
click at [789, 364] on button "Cancel" at bounding box center [769, 368] width 64 height 25
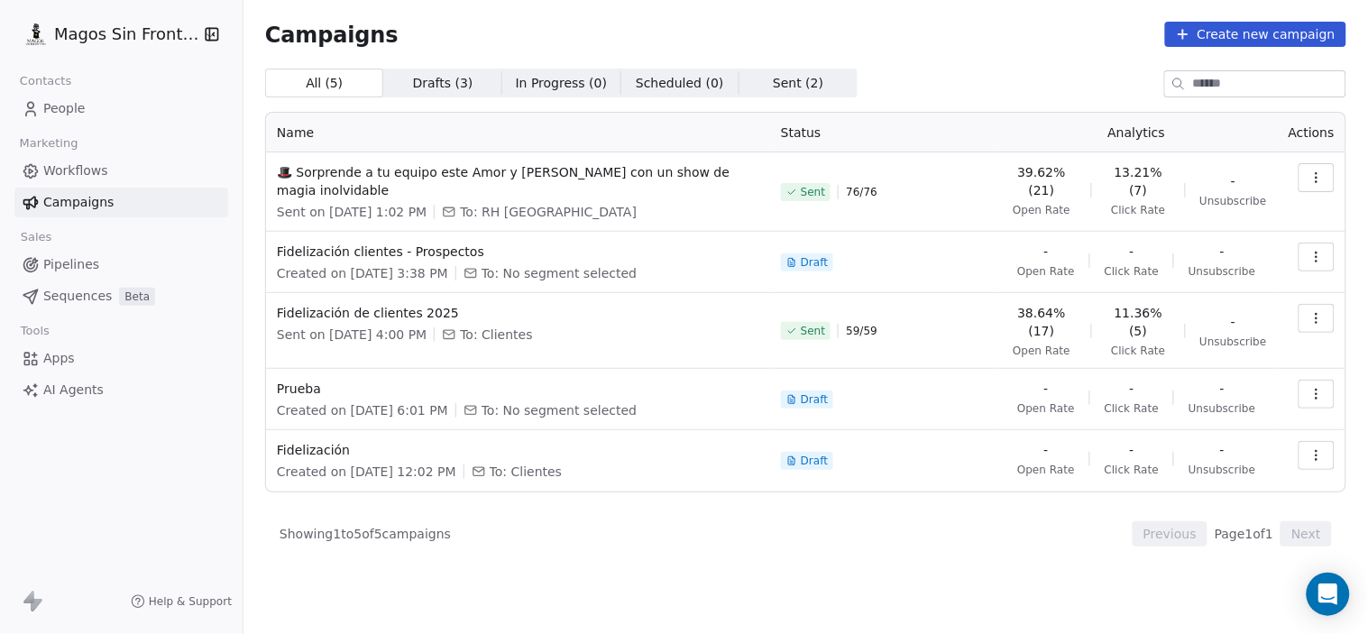
click at [1330, 171] on button "button" at bounding box center [1316, 177] width 36 height 29
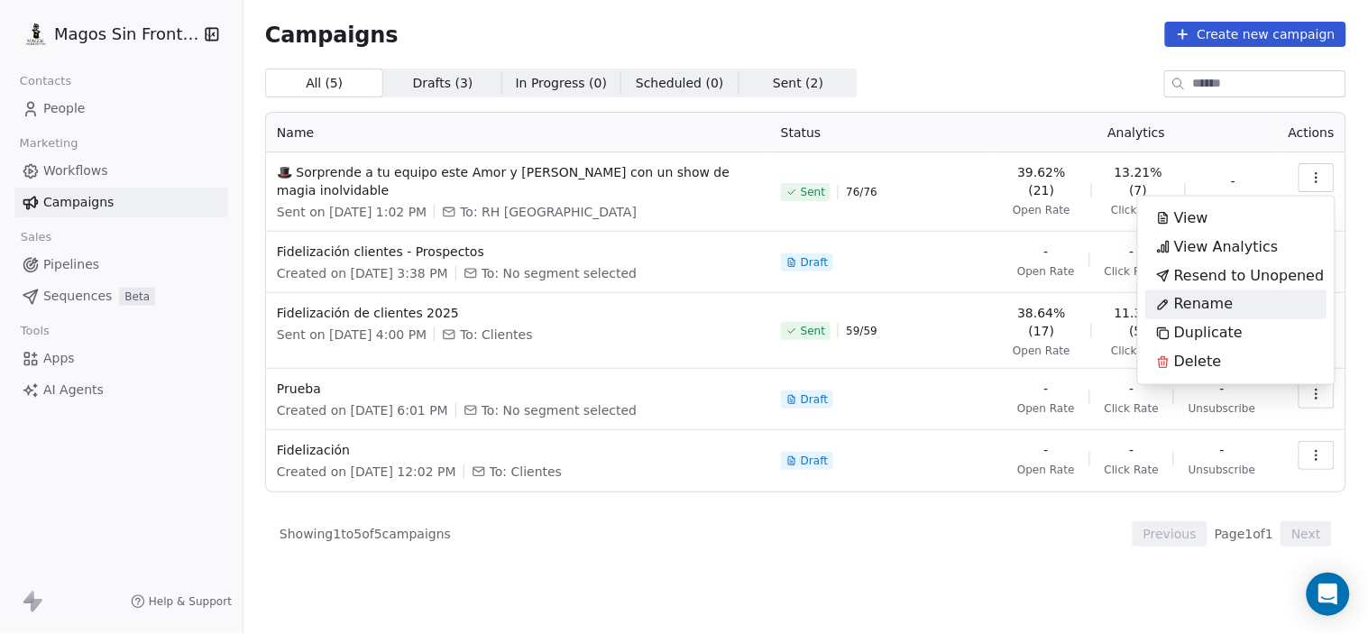
click at [692, 137] on html "Magos Sin Fronteras Contacts People Marketing Workflows Campaigns Sales Pipelin…" at bounding box center [684, 317] width 1368 height 634
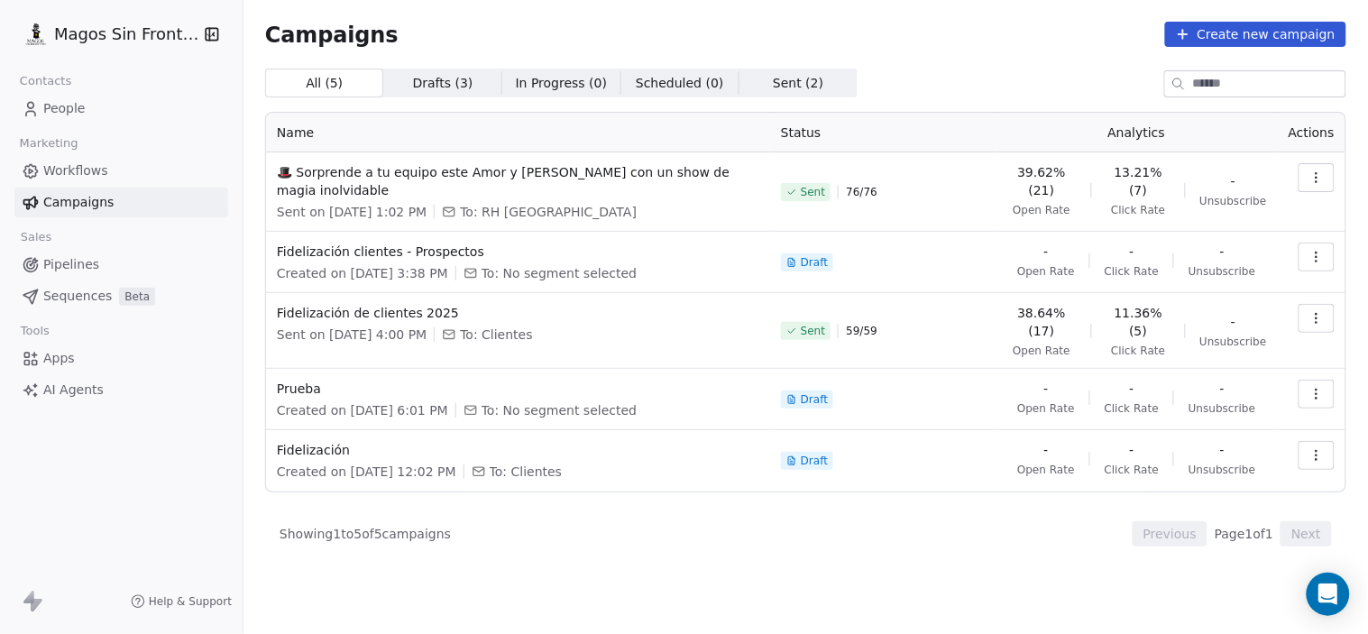
click at [716, 203] on div "Sent on [DATE] 1:02 PM To: RH [GEOGRAPHIC_DATA]" at bounding box center [518, 212] width 482 height 18
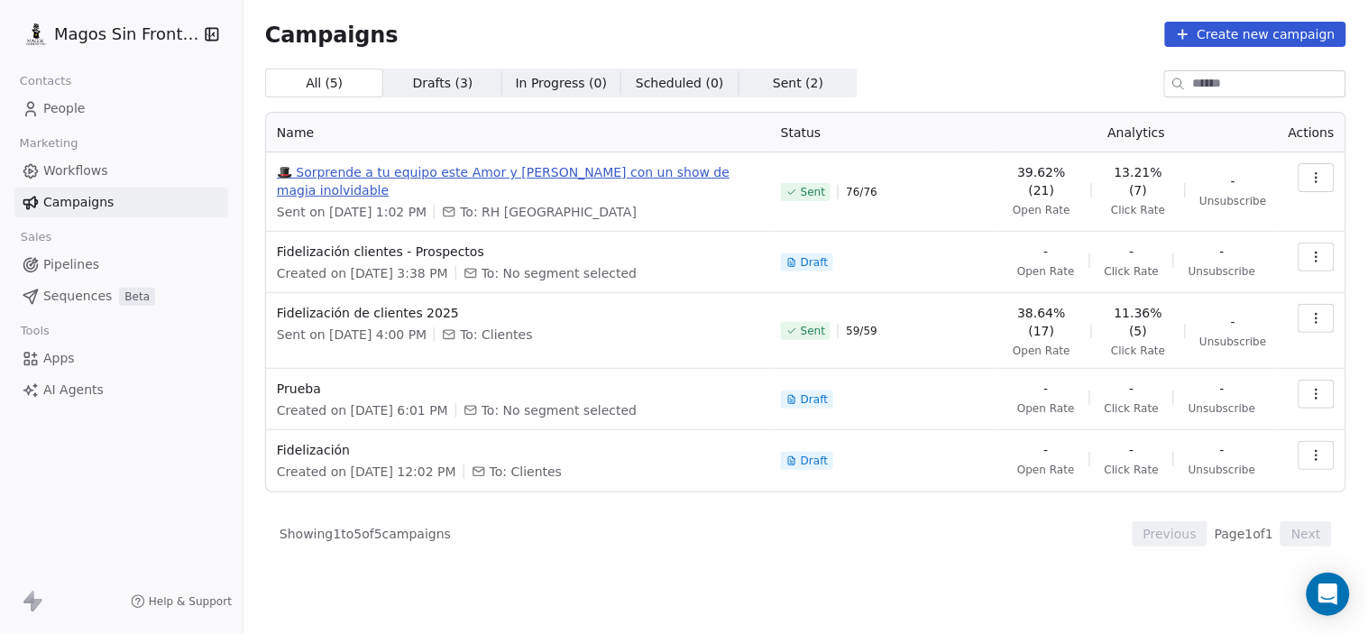
click at [563, 166] on span "🎩 Sorprende a tu equipo este Amor y [PERSON_NAME] con un show de magia inolvida…" at bounding box center [518, 181] width 482 height 36
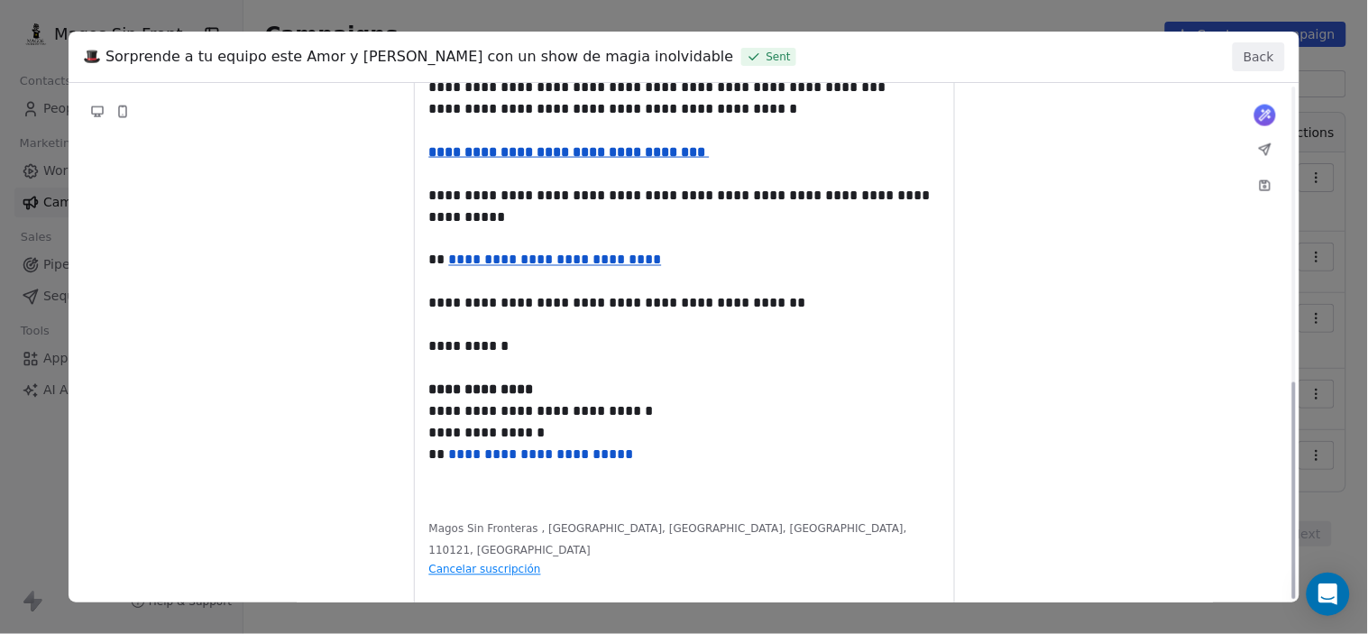
scroll to position [707, 0]
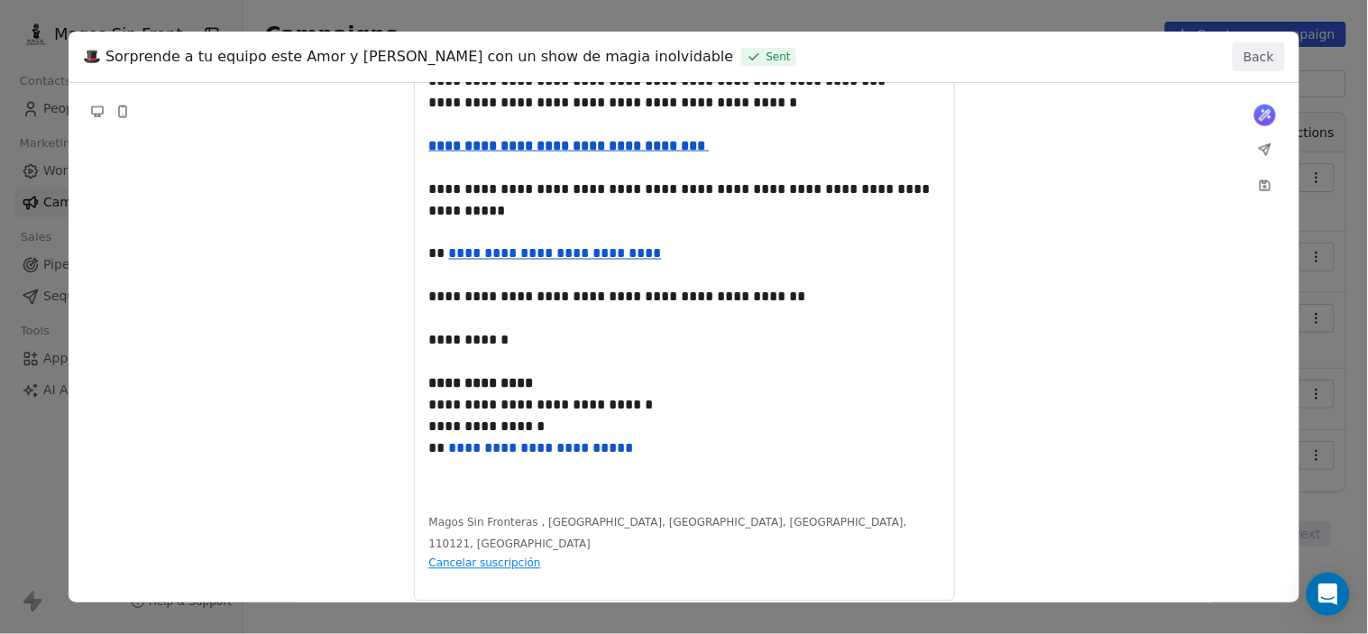
drag, startPoint x: 704, startPoint y: 447, endPoint x: 469, endPoint y: 264, distance: 298.1
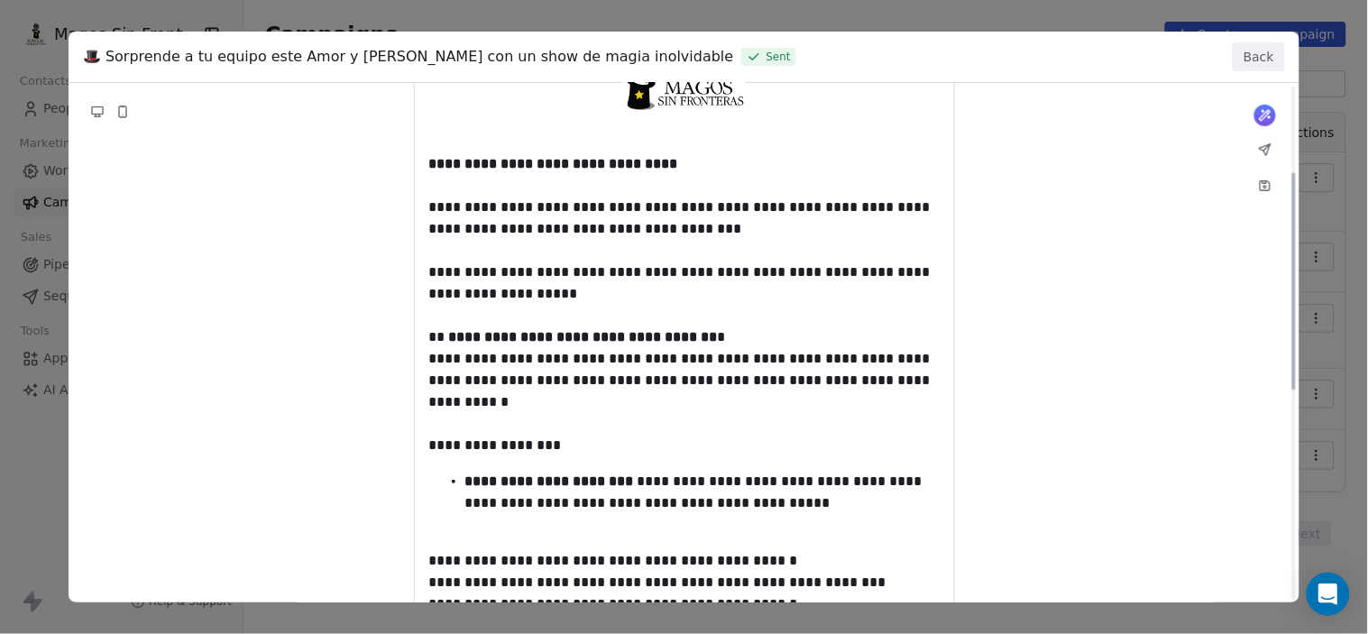
scroll to position [0, 0]
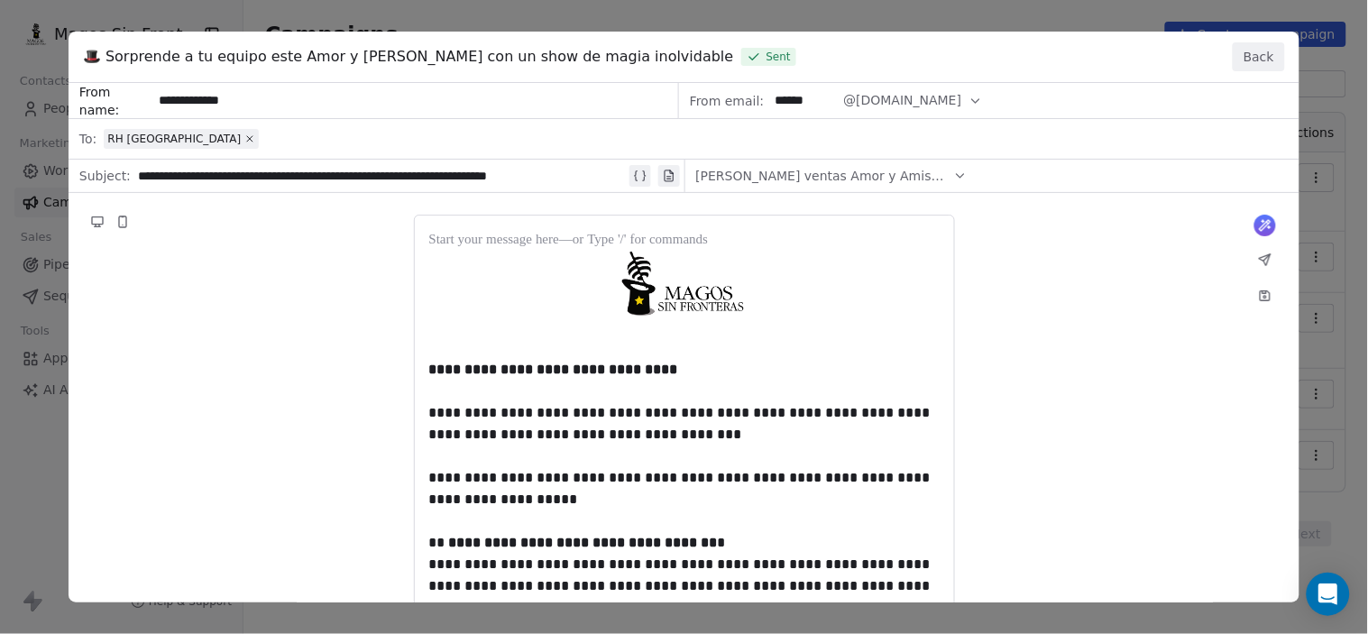
click at [1241, 63] on button "Back" at bounding box center [1258, 56] width 52 height 29
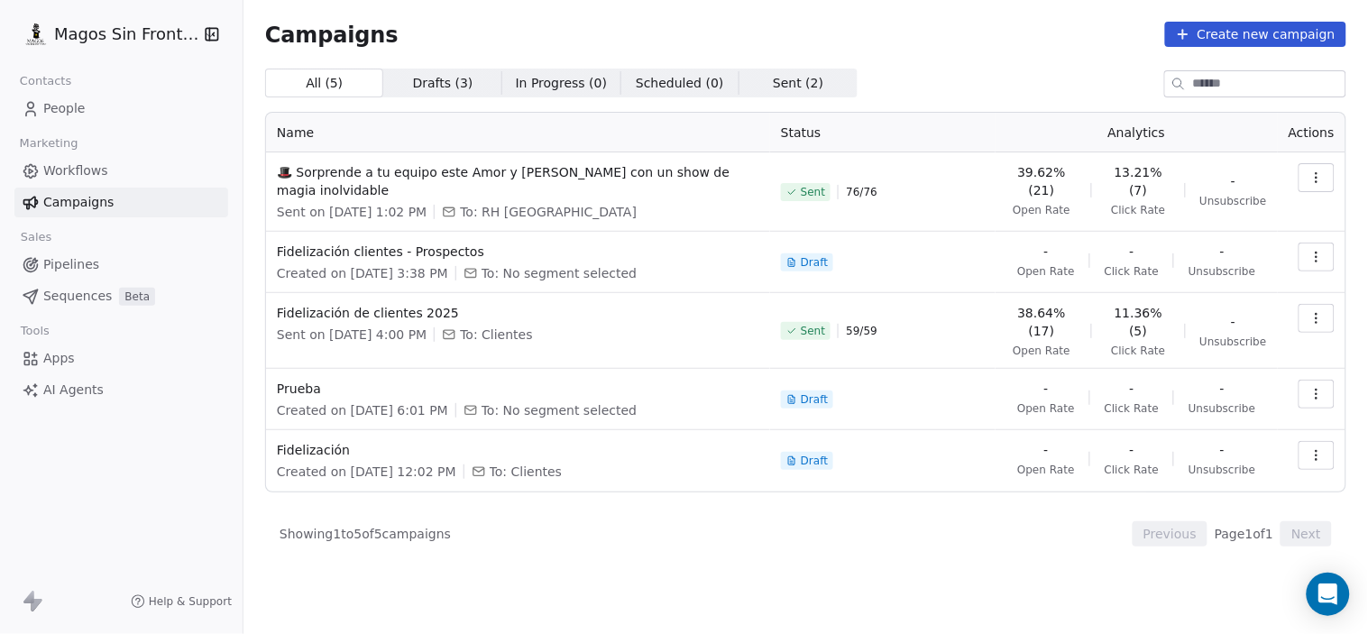
click at [1307, 174] on button "button" at bounding box center [1316, 177] width 36 height 29
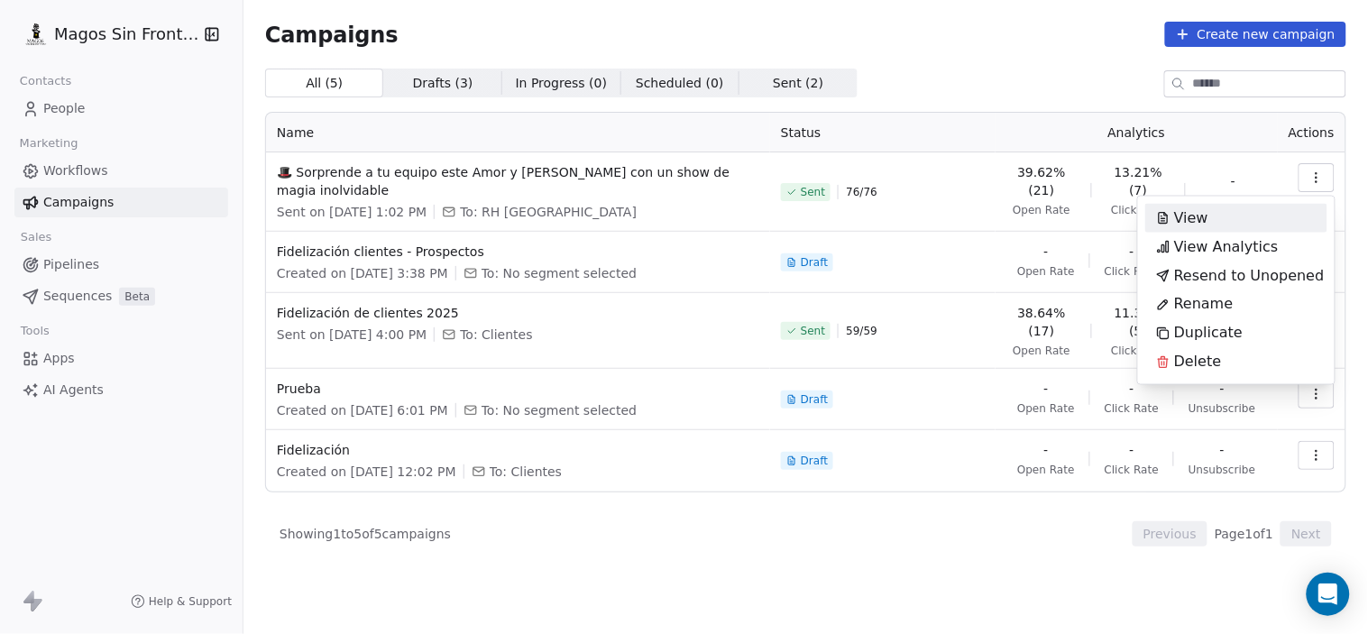
click at [1174, 211] on span "View" at bounding box center [1191, 218] width 34 height 22
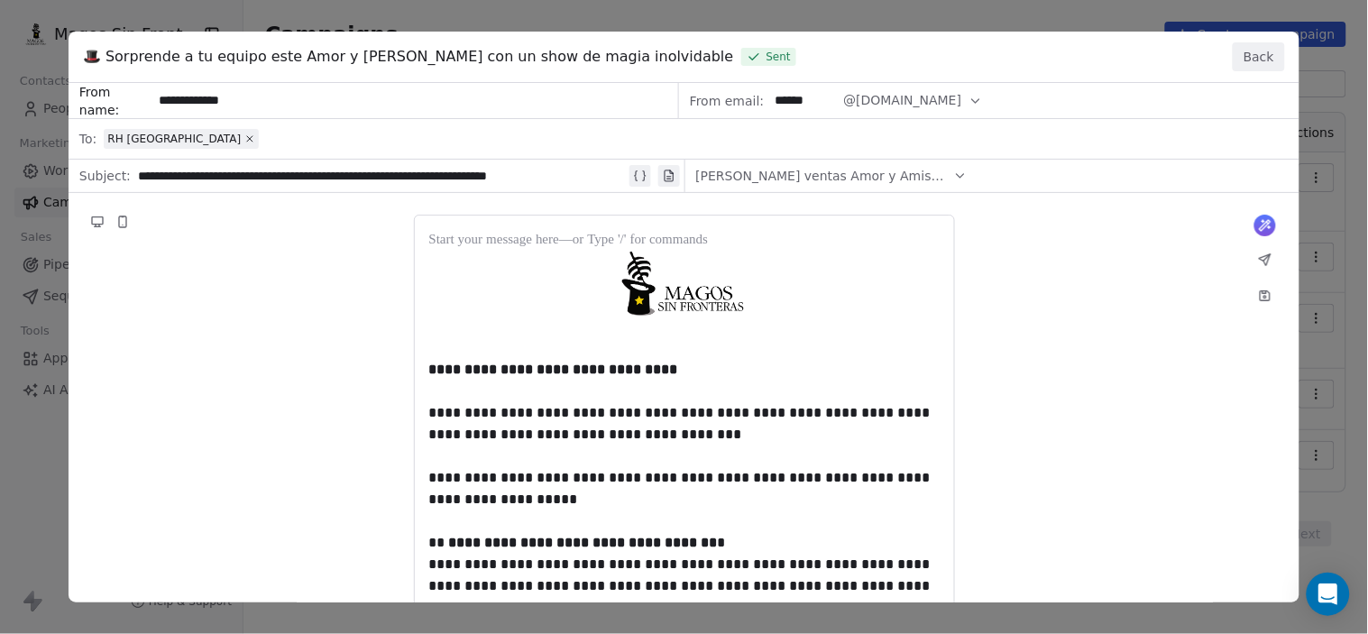
drag, startPoint x: 753, startPoint y: 431, endPoint x: 753, endPoint y: 407, distance: 23.4
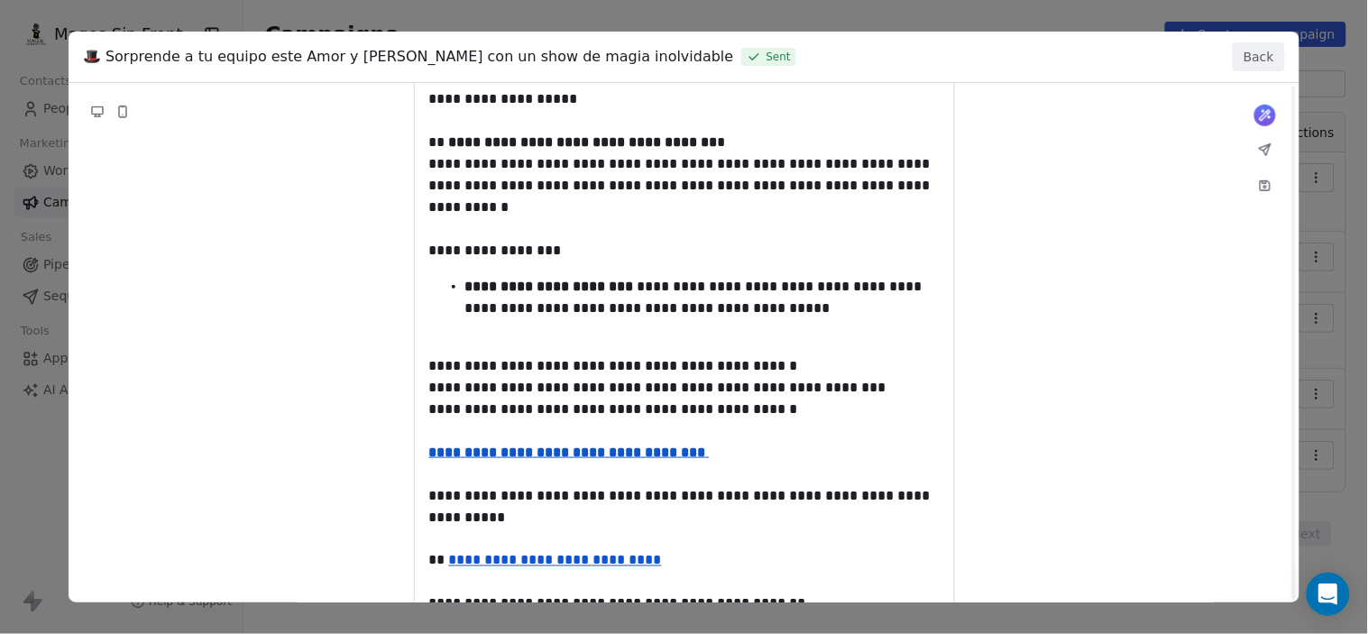
scroll to position [500, 0]
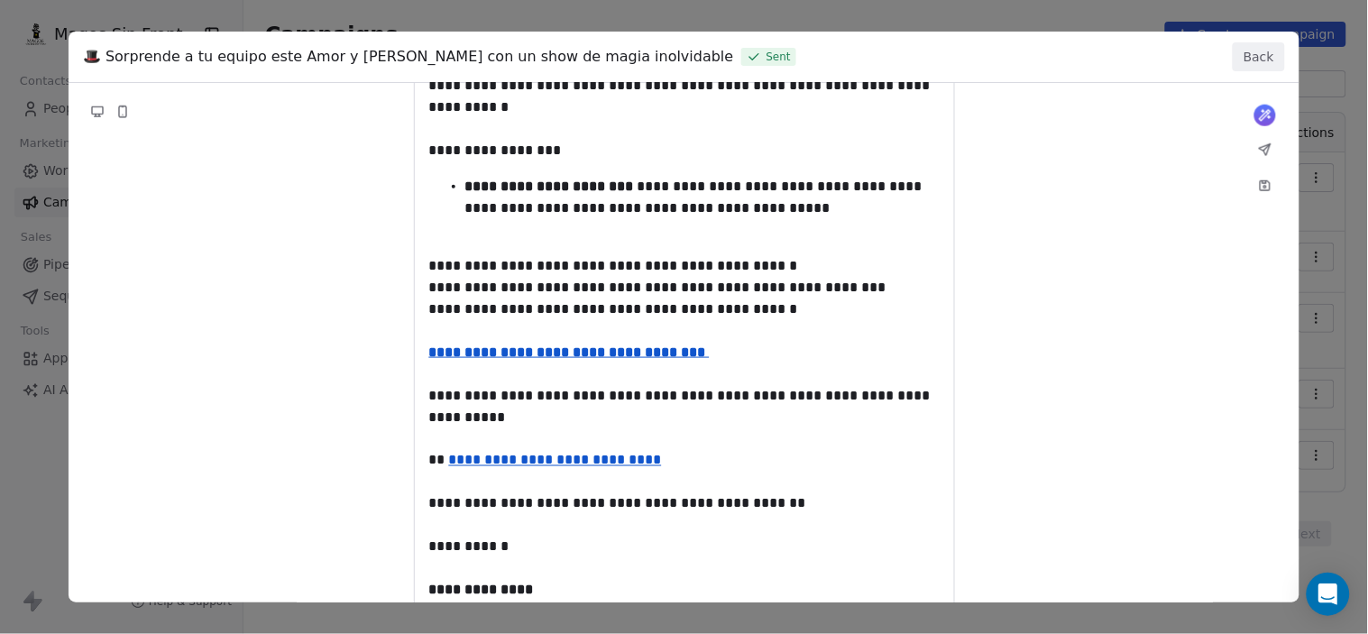
click at [636, 309] on div "**********" at bounding box center [684, 187] width 1230 height 1209
click at [636, 308] on div "**********" at bounding box center [684, 187] width 1230 height 1209
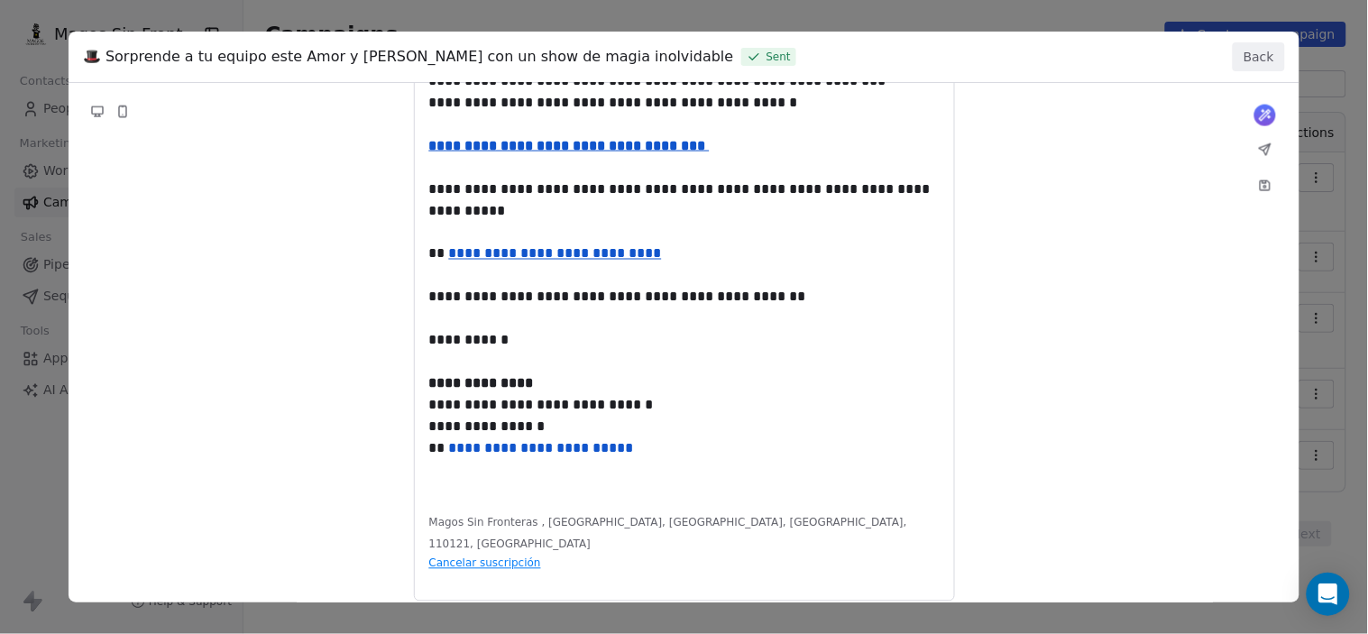
click at [1258, 66] on button "Back" at bounding box center [1258, 56] width 52 height 29
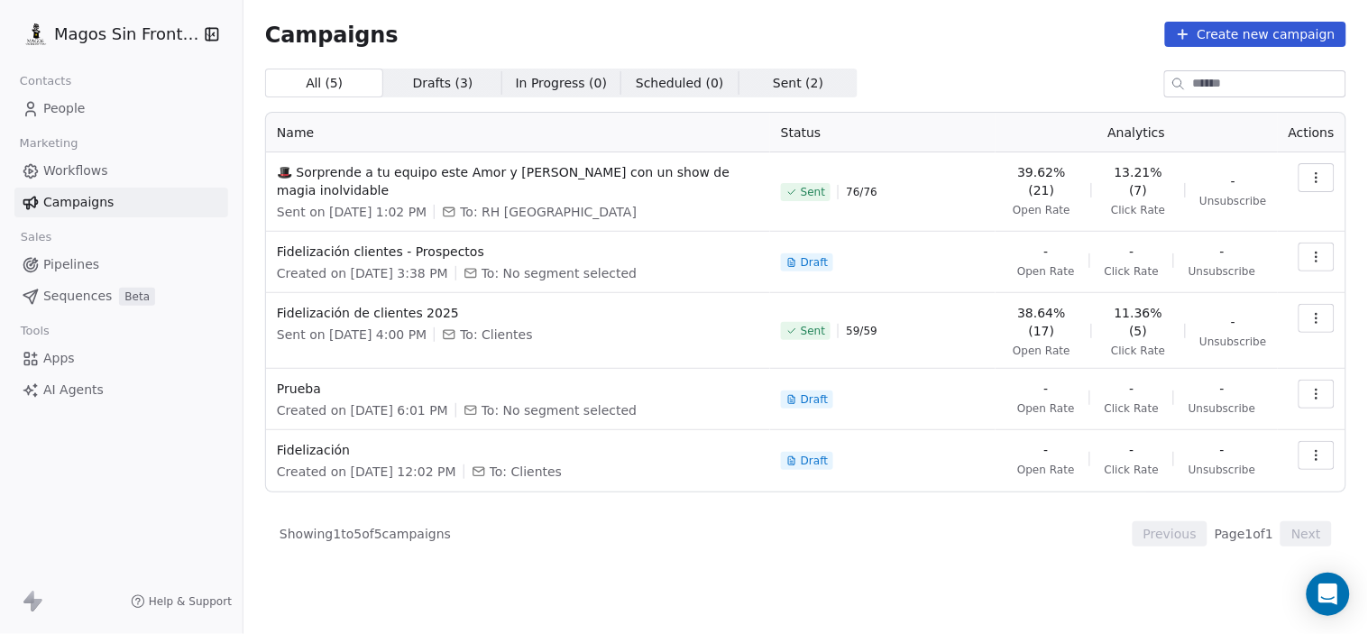
click at [1305, 184] on button "button" at bounding box center [1316, 177] width 36 height 29
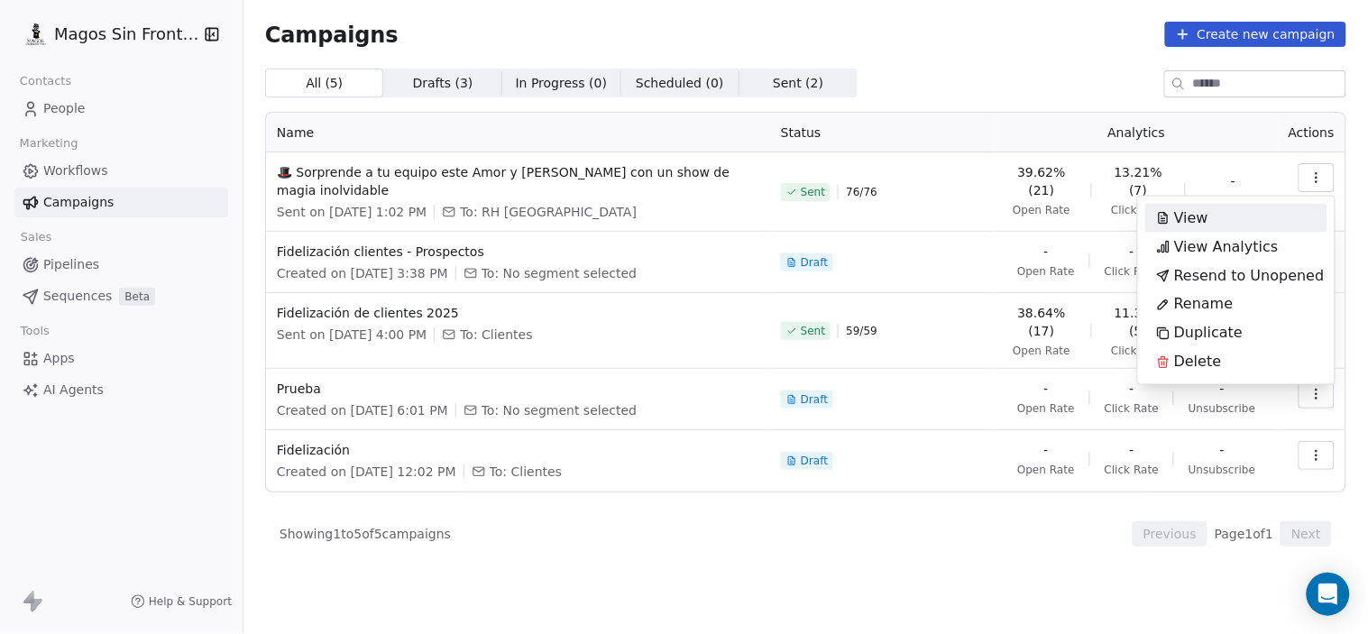
click at [620, 176] on html "Magos Sin Fronteras Contacts People Marketing Workflows Campaigns Sales Pipelin…" at bounding box center [684, 317] width 1368 height 634
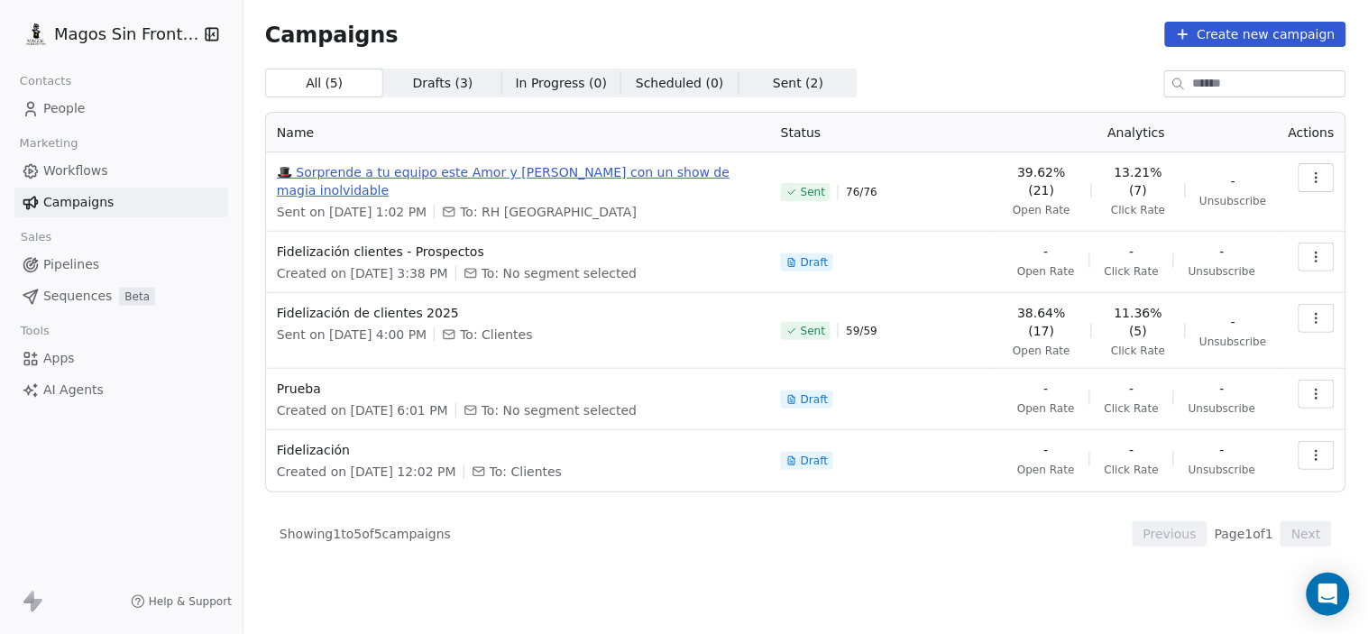
click at [748, 171] on span "🎩 Sorprende a tu equipo este Amor y [PERSON_NAME] con un show de magia inolvida…" at bounding box center [518, 181] width 482 height 36
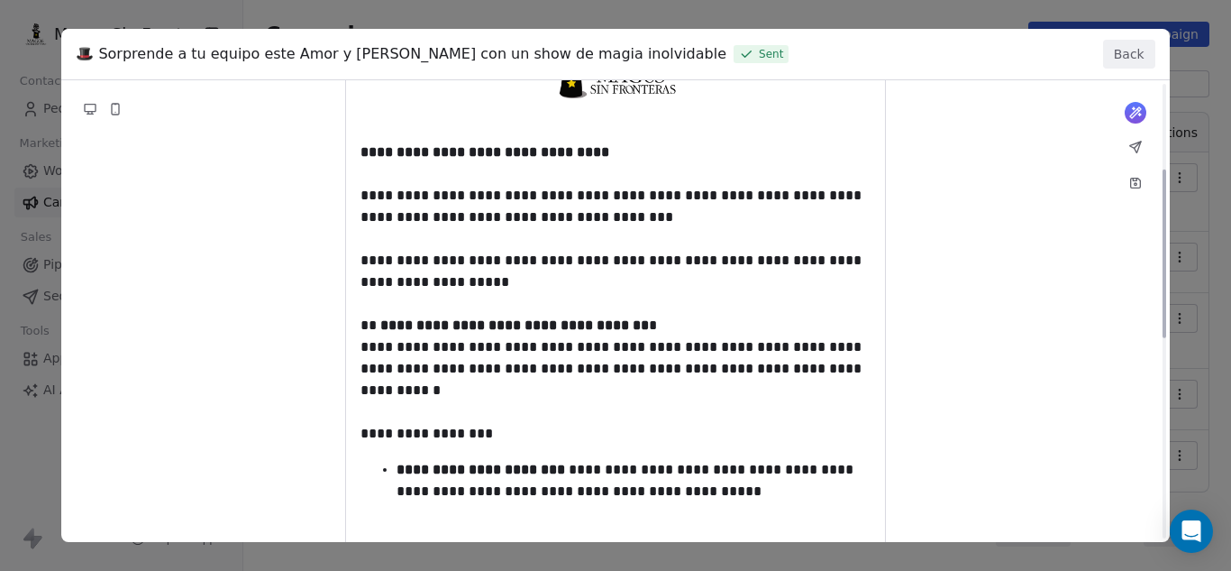
scroll to position [236, 0]
drag, startPoint x: 1837, startPoint y: 0, endPoint x: 261, endPoint y: 149, distance: 1583.7
click at [261, 149] on div "**********" at bounding box center [615, 459] width 1108 height 1230
click at [1122, 50] on button "Back" at bounding box center [1129, 54] width 52 height 29
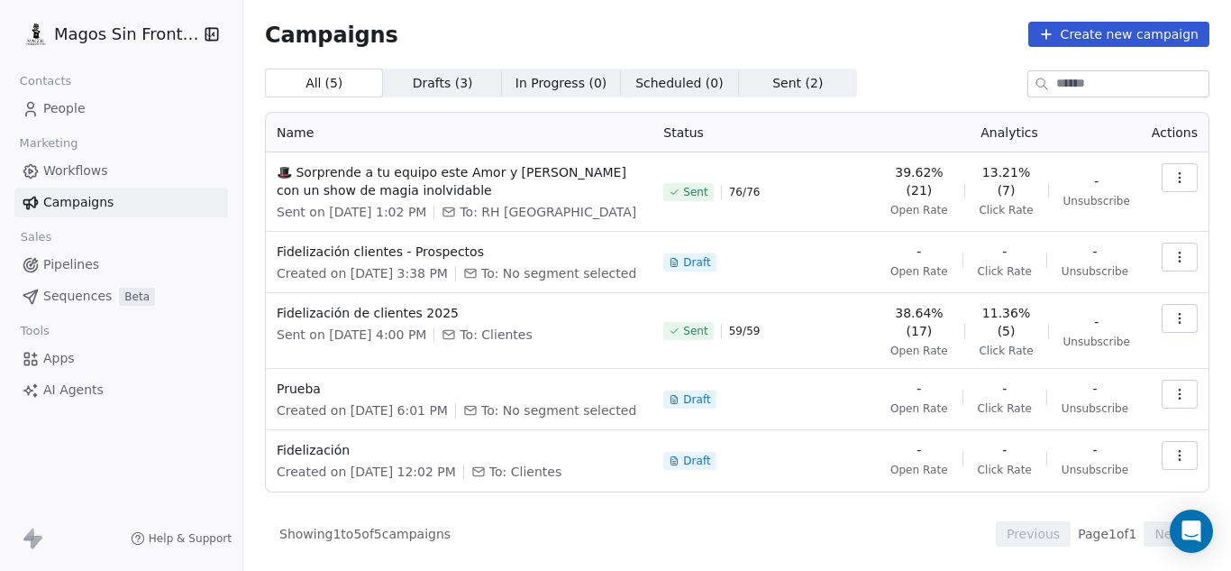
click at [189, 174] on link "Workflows" at bounding box center [121, 171] width 214 height 30
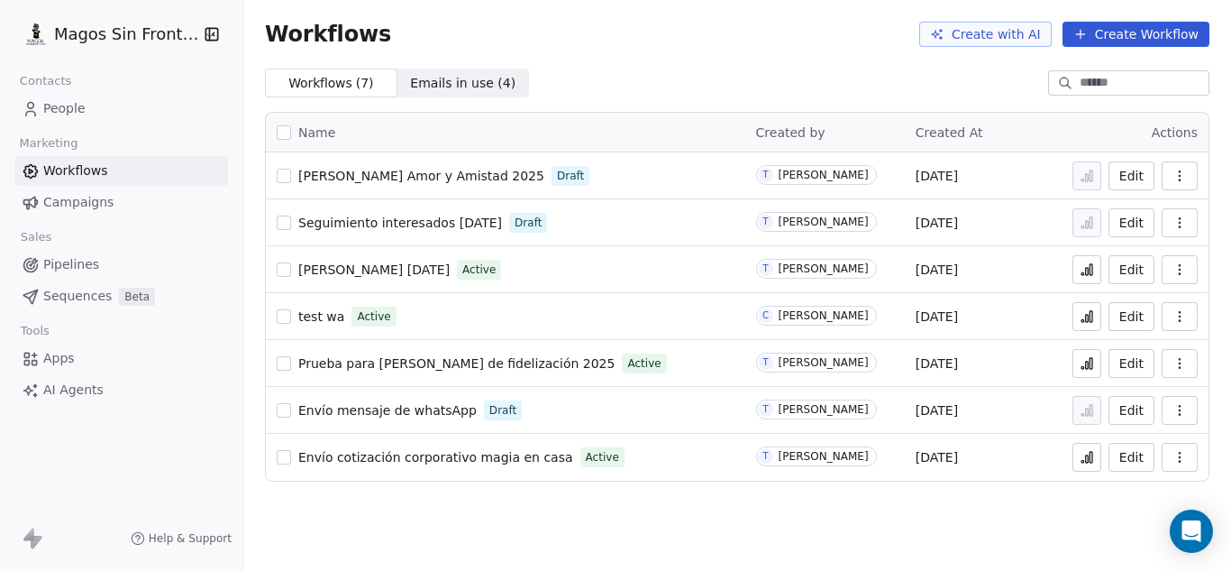
click at [173, 205] on link "Campaigns" at bounding box center [121, 203] width 214 height 30
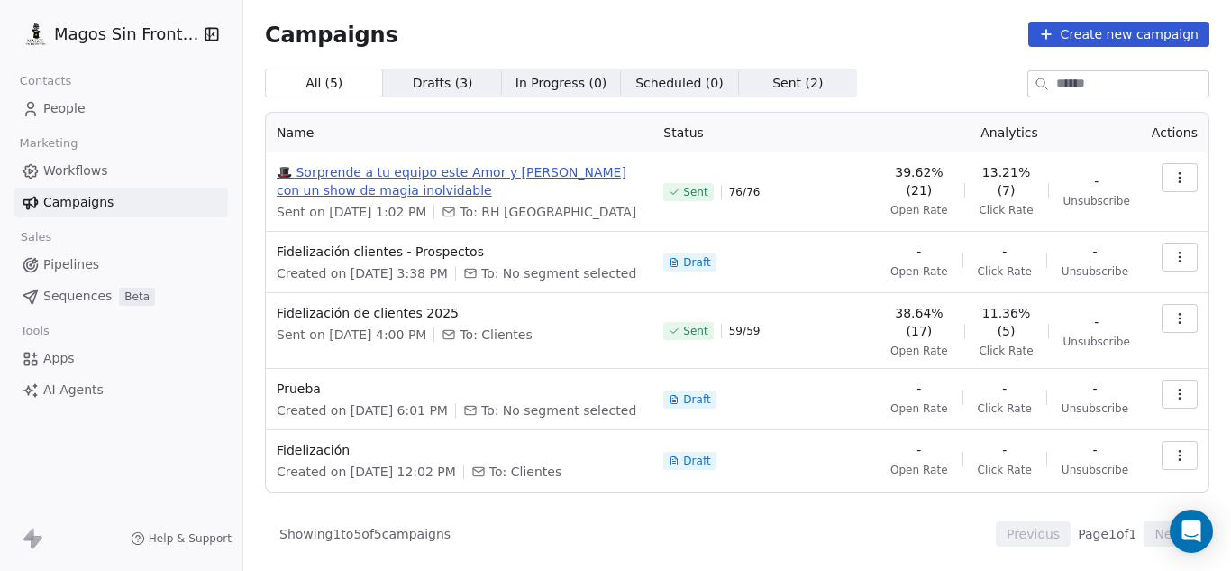
click at [632, 169] on span "🎩 Sorprende a tu equipo este Amor y [PERSON_NAME] con un show de magia inolvida…" at bounding box center [459, 181] width 365 height 36
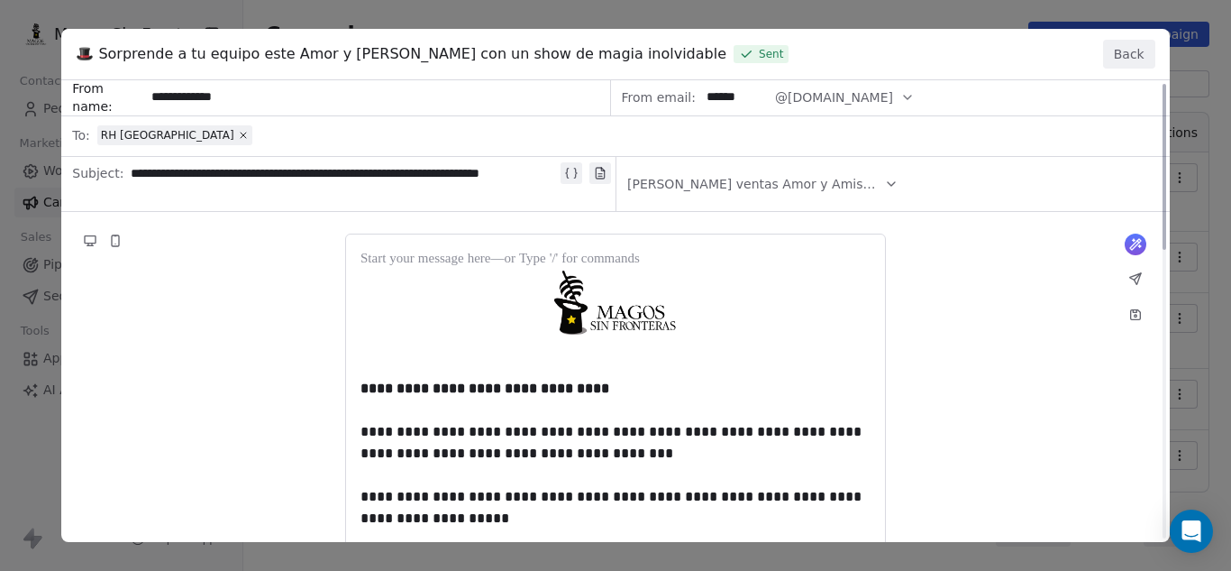
click at [1106, 55] on button "Back" at bounding box center [1129, 54] width 52 height 29
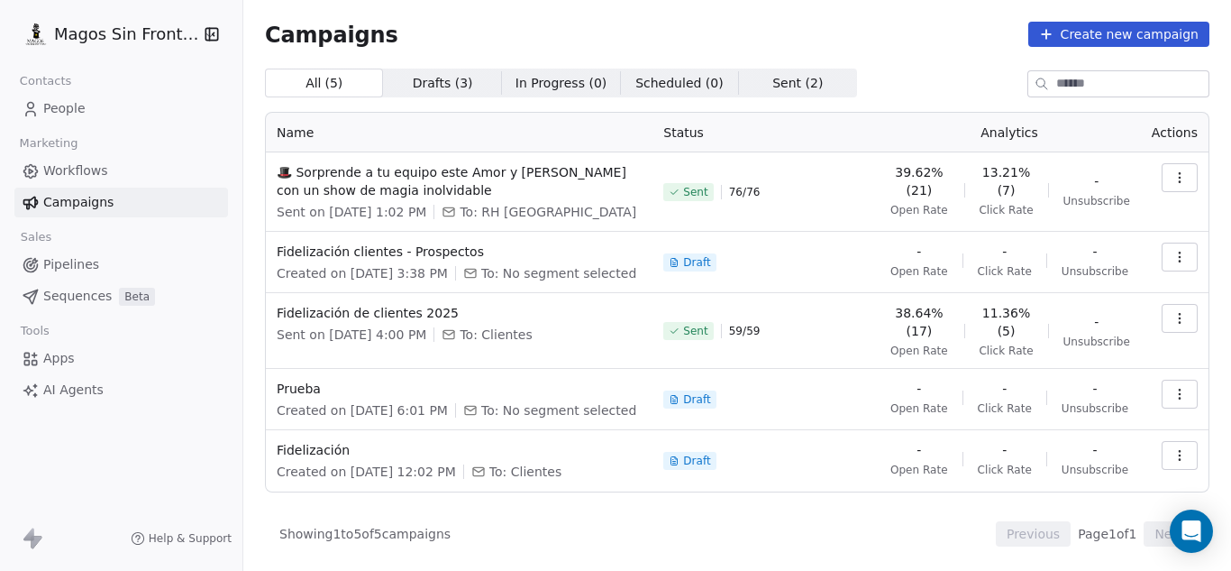
click at [1170, 200] on td at bounding box center [1175, 191] width 68 height 79
click at [1178, 169] on button "button" at bounding box center [1180, 177] width 36 height 29
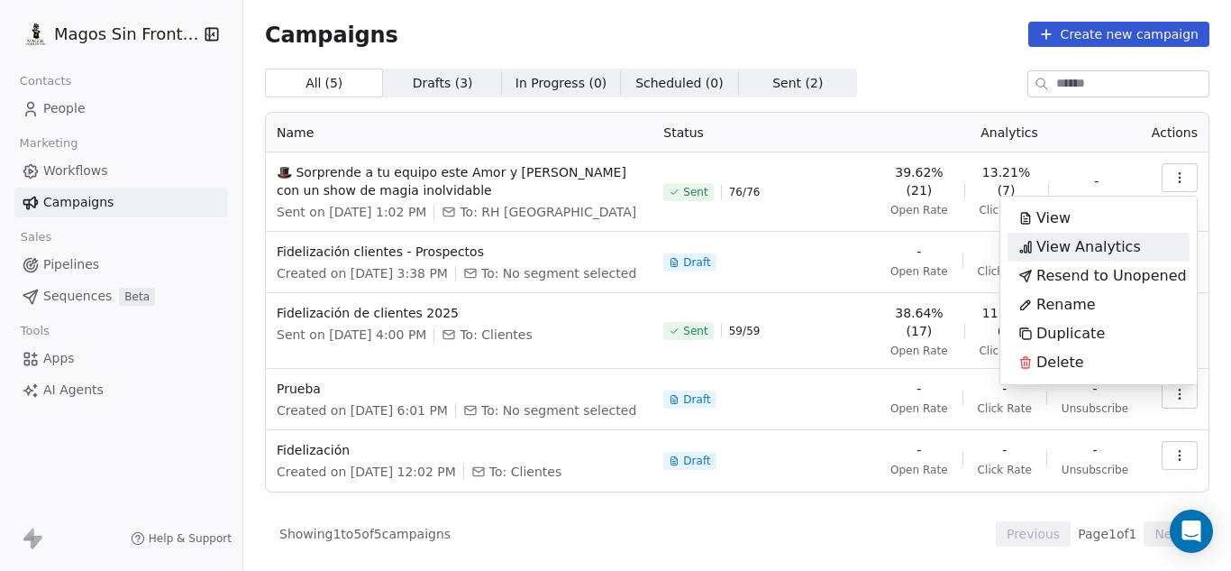
click at [1076, 252] on span "View Analytics" at bounding box center [1089, 247] width 105 height 22
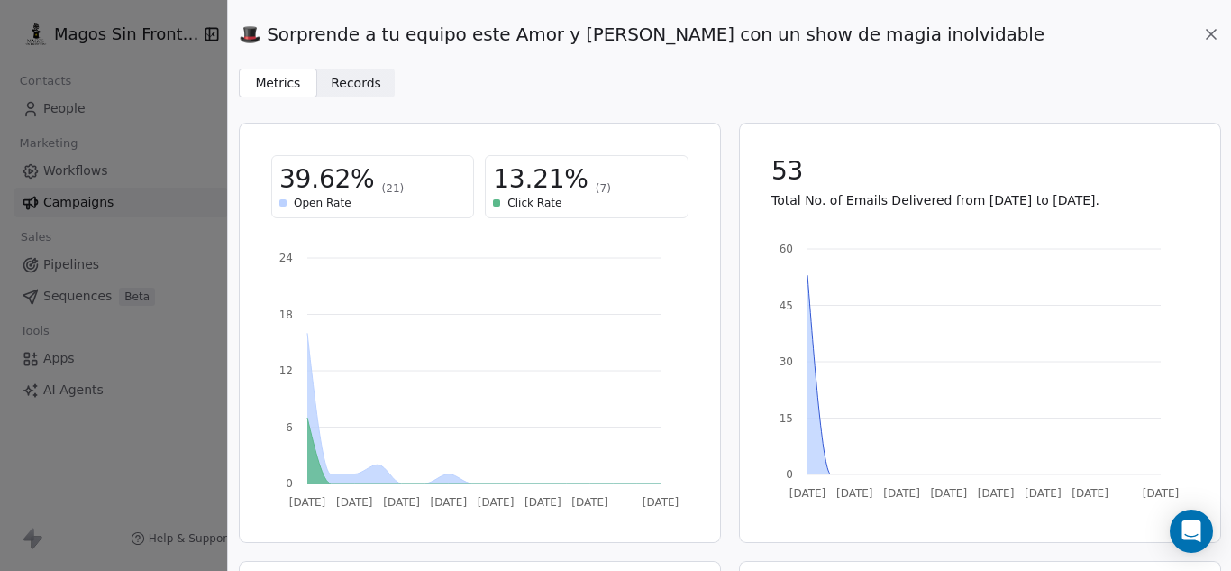
click at [347, 94] on span "Records Records" at bounding box center [356, 83] width 78 height 29
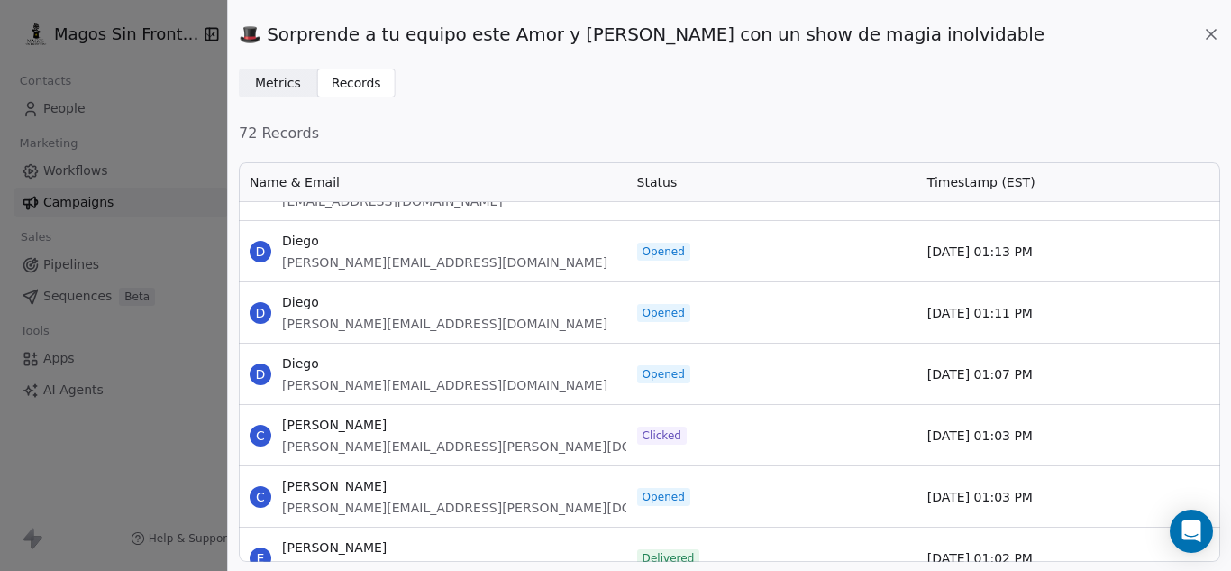
scroll to position [992, 0]
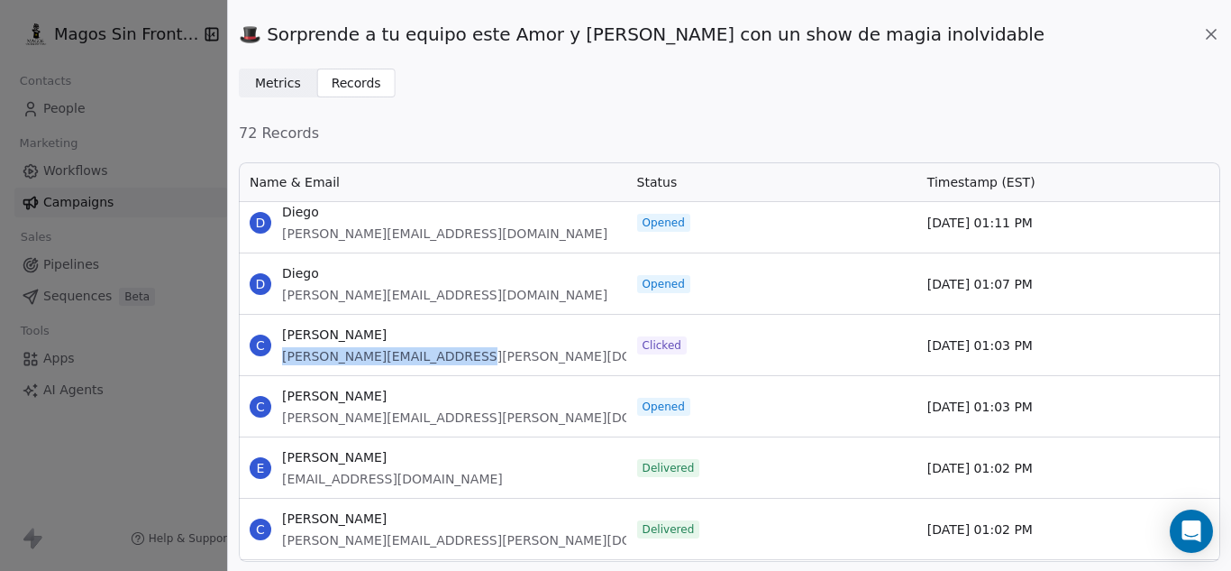
drag, startPoint x: 483, startPoint y: 352, endPoint x: 281, endPoint y: 365, distance: 202.4
click at [281, 365] on div "C Carlos [EMAIL_ADDRESS][PERSON_NAME][DOMAIN_NAME]" at bounding box center [433, 345] width 388 height 60
copy span "[PERSON_NAME][EMAIL_ADDRESS][PERSON_NAME][DOMAIN_NAME]"
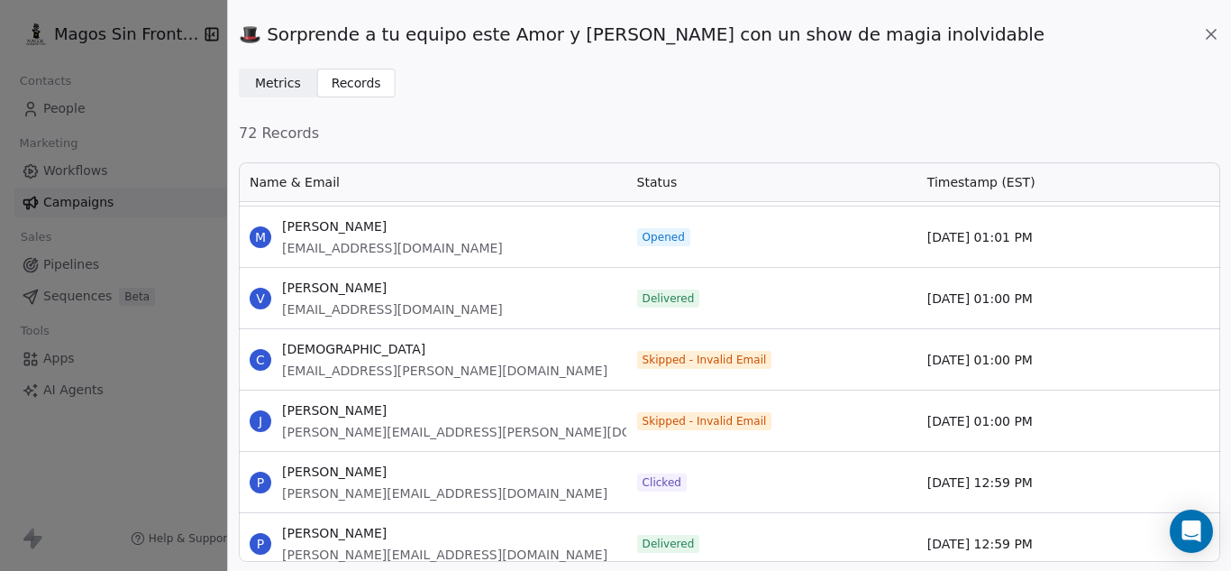
scroll to position [1893, 0]
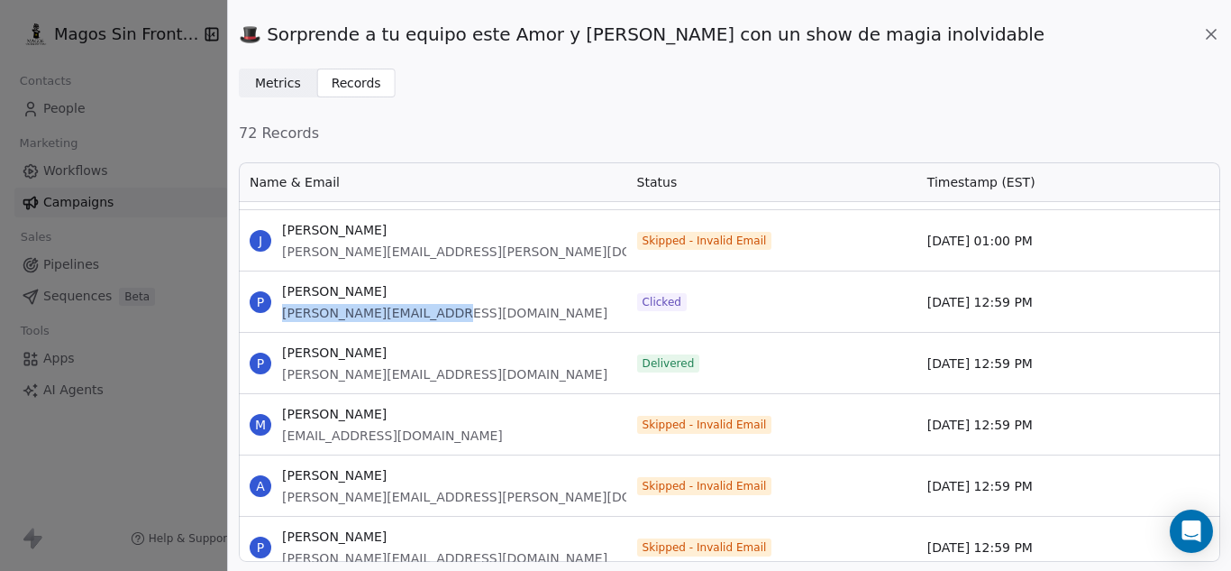
drag, startPoint x: 455, startPoint y: 309, endPoint x: 279, endPoint y: 320, distance: 176.1
click at [279, 320] on div "P [PERSON_NAME] [PERSON_NAME][EMAIL_ADDRESS][DOMAIN_NAME]" at bounding box center [433, 301] width 388 height 60
copy span "[PERSON_NAME][EMAIL_ADDRESS][DOMAIN_NAME]"
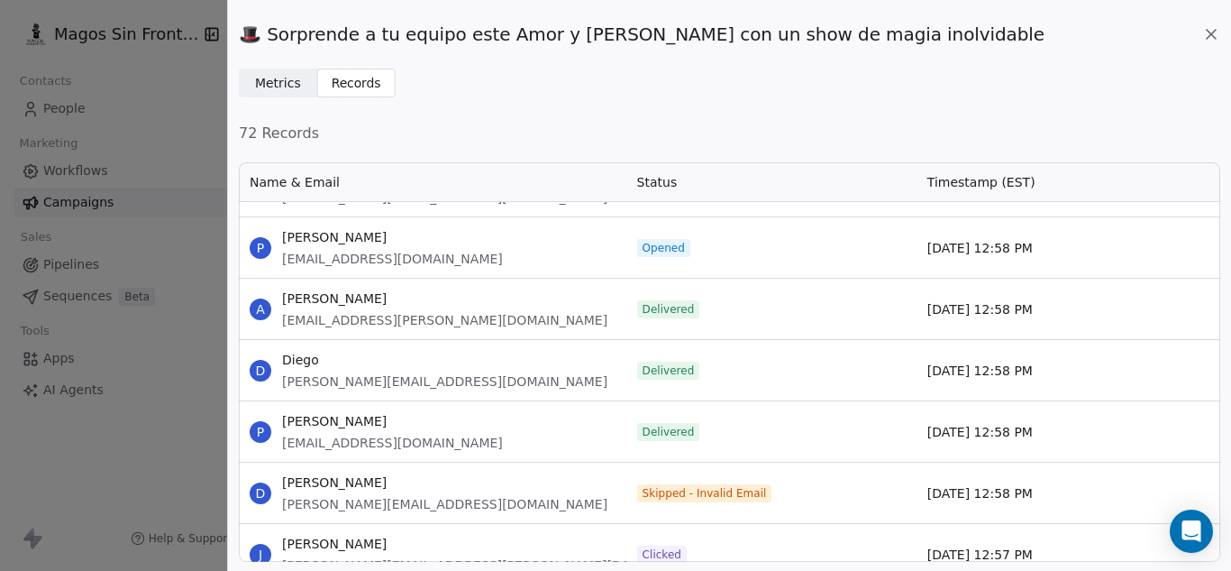
scroll to position [2434, 0]
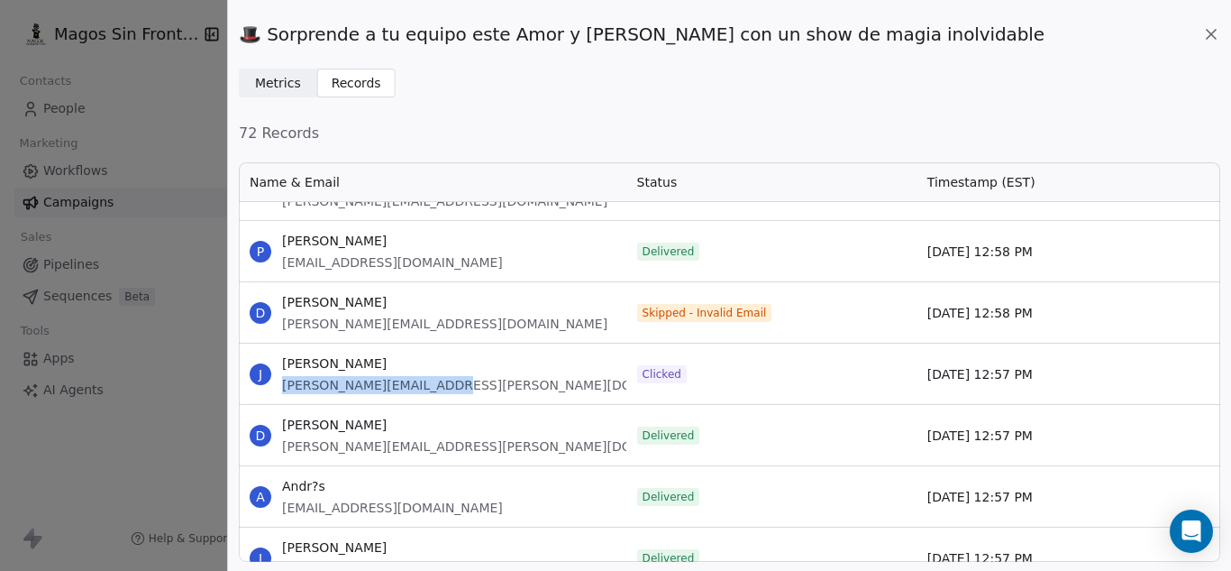
drag, startPoint x: 465, startPoint y: 386, endPoint x: 282, endPoint y: 389, distance: 183.0
click at [282, 389] on div "J [PERSON_NAME] [PERSON_NAME][EMAIL_ADDRESS][PERSON_NAME][DOMAIN_NAME]" at bounding box center [433, 373] width 388 height 60
copy span "[PERSON_NAME][EMAIL_ADDRESS][PERSON_NAME][DOMAIN_NAME]"
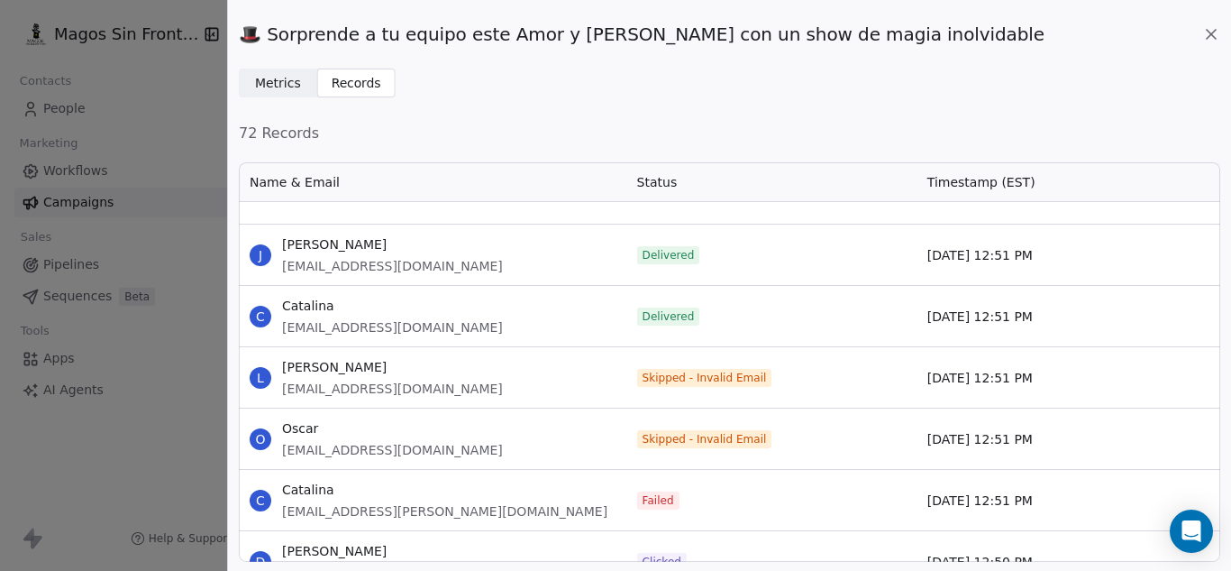
scroll to position [4236, 0]
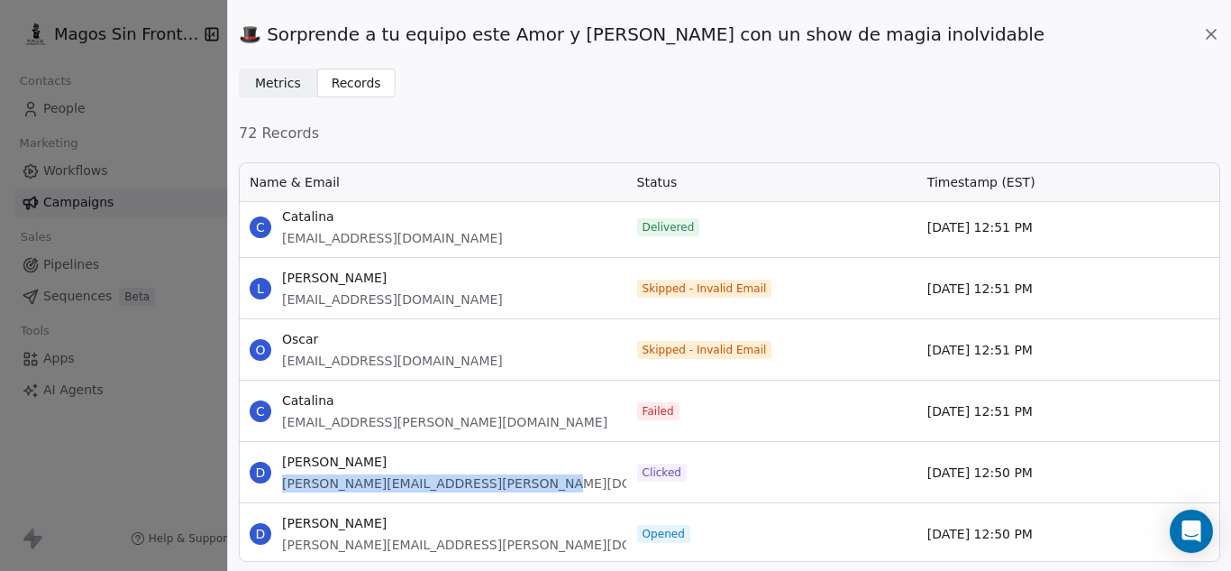
drag, startPoint x: 526, startPoint y: 480, endPoint x: 284, endPoint y: 484, distance: 242.5
click at [284, 484] on div "D [PERSON_NAME] [PERSON_NAME][EMAIL_ADDRESS][PERSON_NAME][DOMAIN_NAME]" at bounding box center [433, 472] width 388 height 60
copy span "[PERSON_NAME][EMAIL_ADDRESS][PERSON_NAME][DOMAIN_NAME]"
click at [807, 402] on div "Failed" at bounding box center [772, 410] width 290 height 60
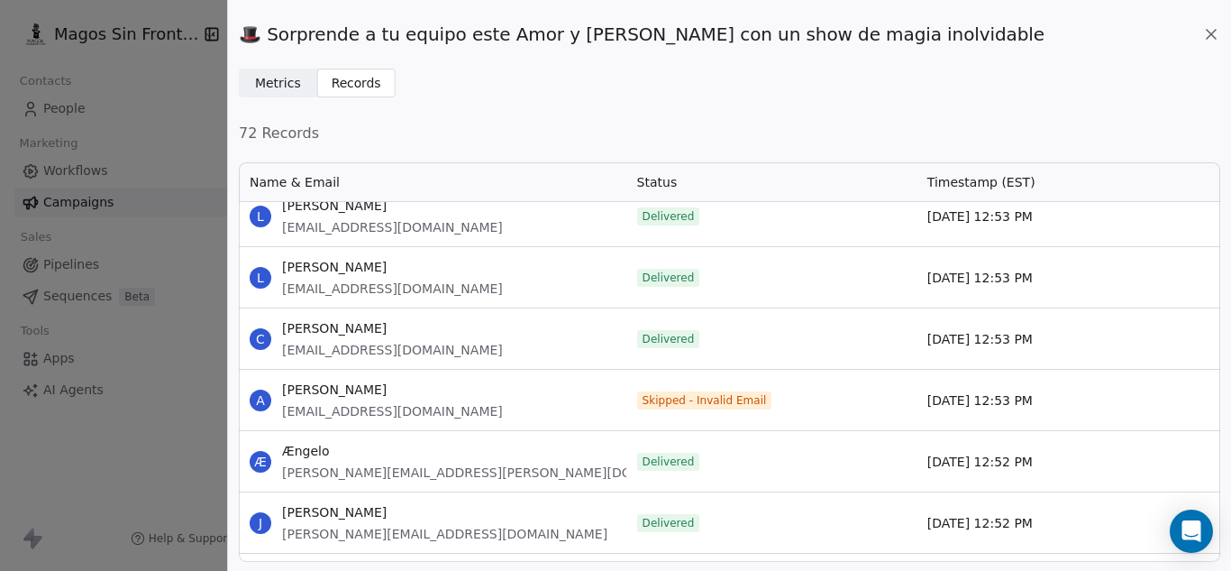
click at [1200, 27] on div "🎩 Sorprende a tu equipo este Amor y [PERSON_NAME] con un show de magia inolvida…" at bounding box center [730, 34] width 982 height 25
click at [1212, 31] on icon at bounding box center [1212, 34] width 18 height 18
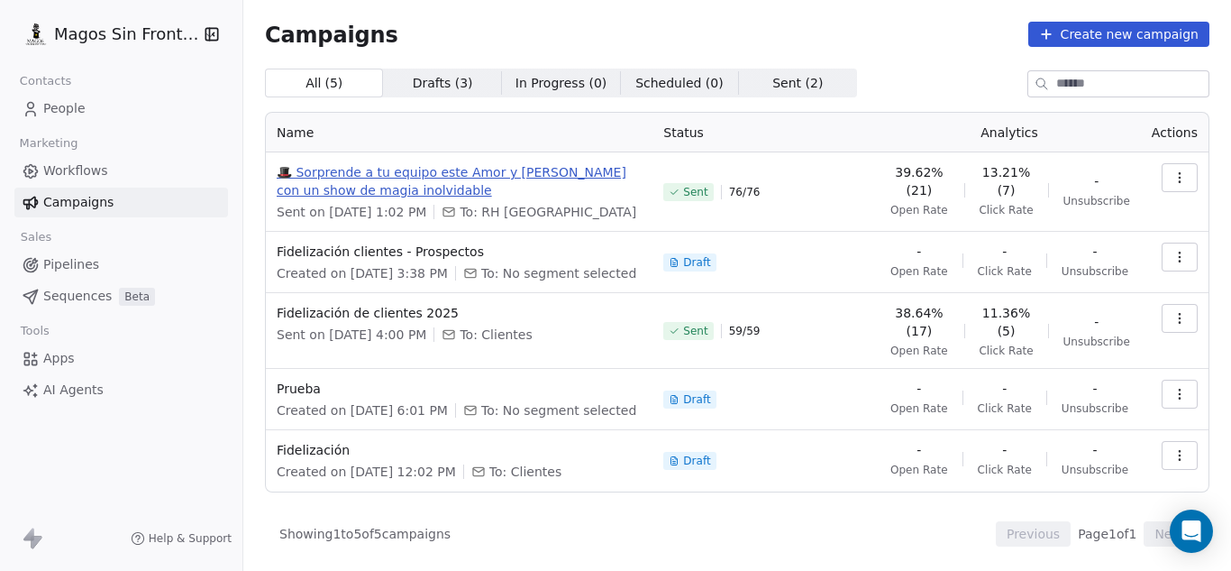
click at [488, 181] on span "🎩 Sorprende a tu equipo este Amor y [PERSON_NAME] con un show de magia inolvida…" at bounding box center [459, 181] width 365 height 36
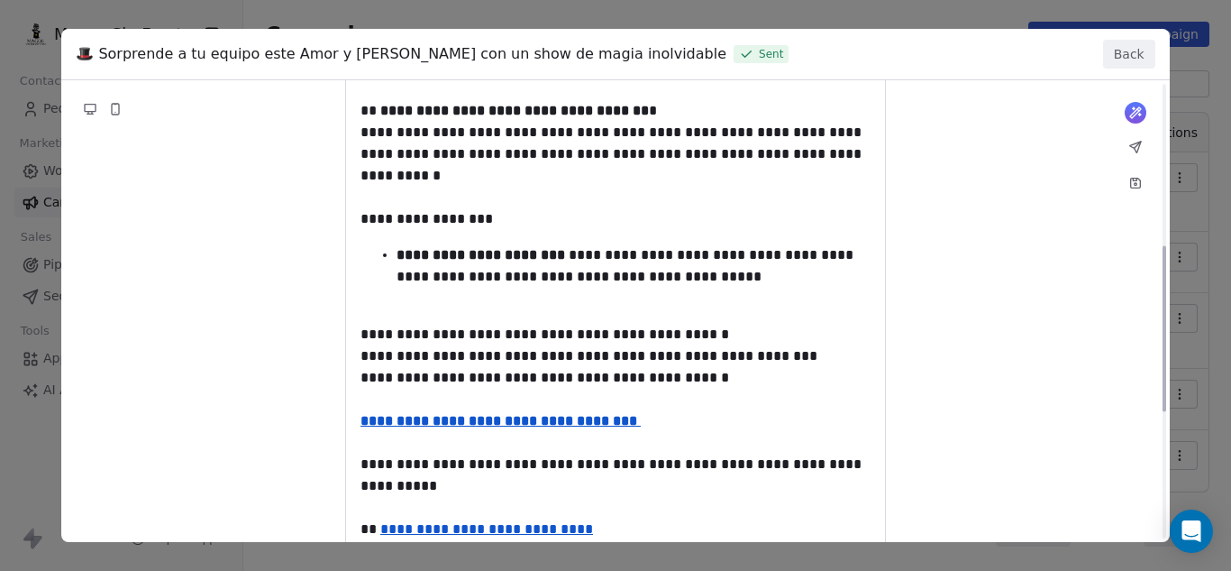
scroll to position [0, 0]
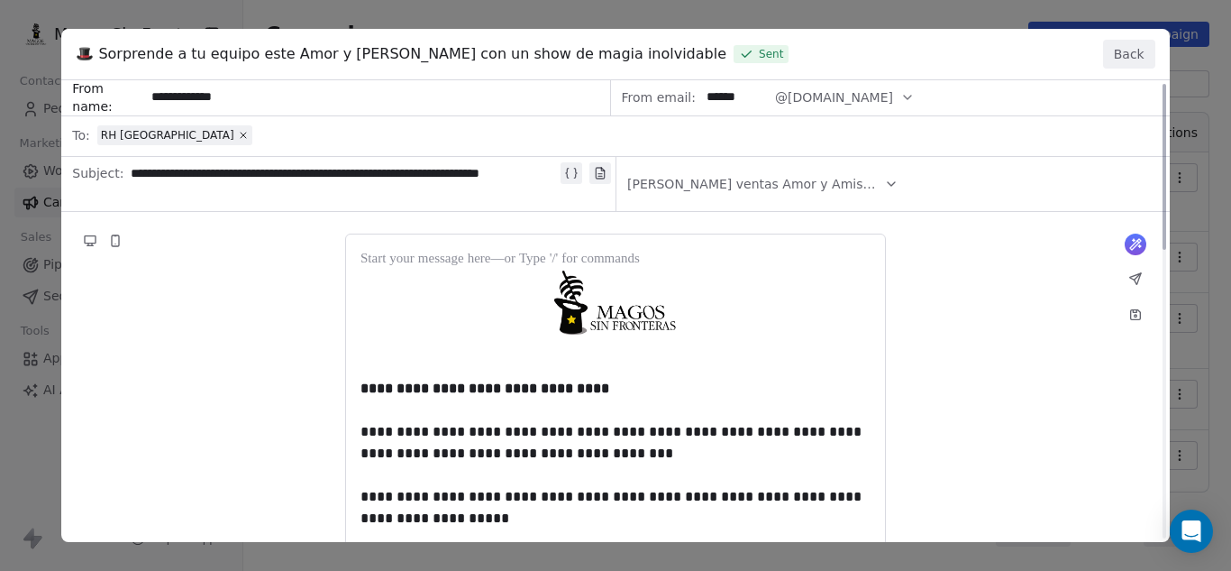
drag, startPoint x: 1132, startPoint y: 56, endPoint x: 1130, endPoint y: 65, distance: 9.2
click at [1131, 55] on button "Back" at bounding box center [1129, 54] width 52 height 29
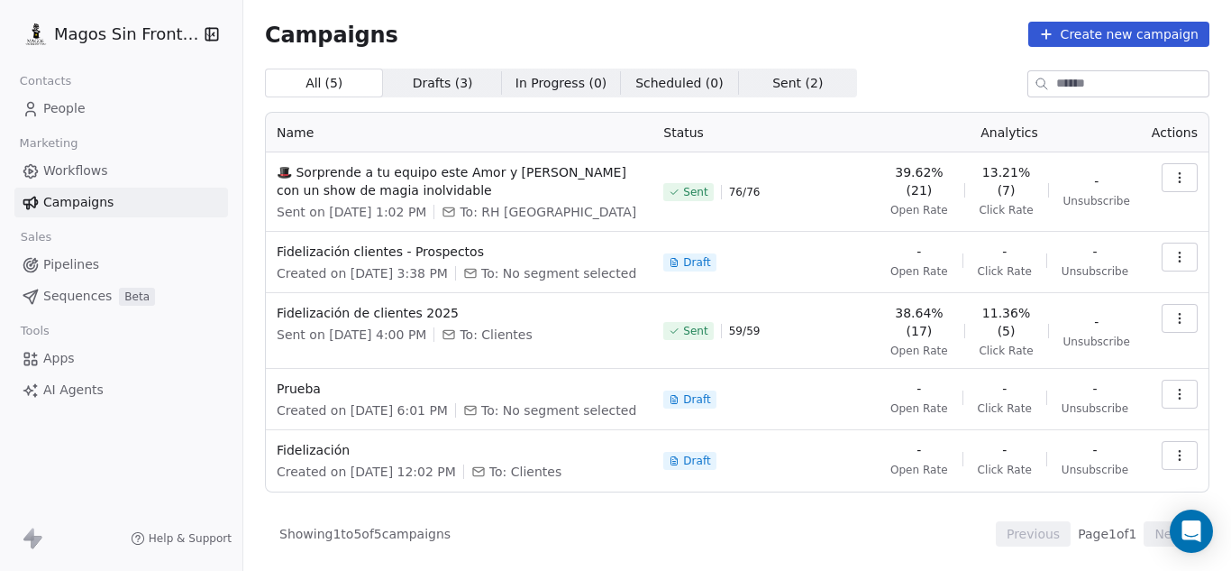
click at [1169, 173] on button "button" at bounding box center [1180, 177] width 36 height 29
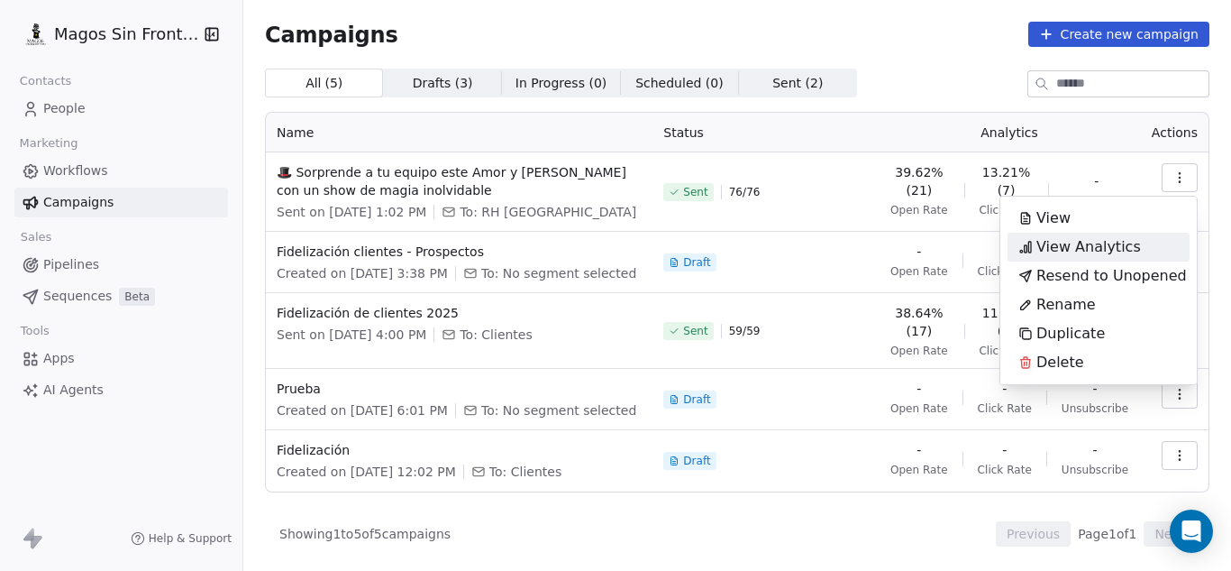
click at [1039, 260] on div "View Analytics" at bounding box center [1080, 247] width 144 height 29
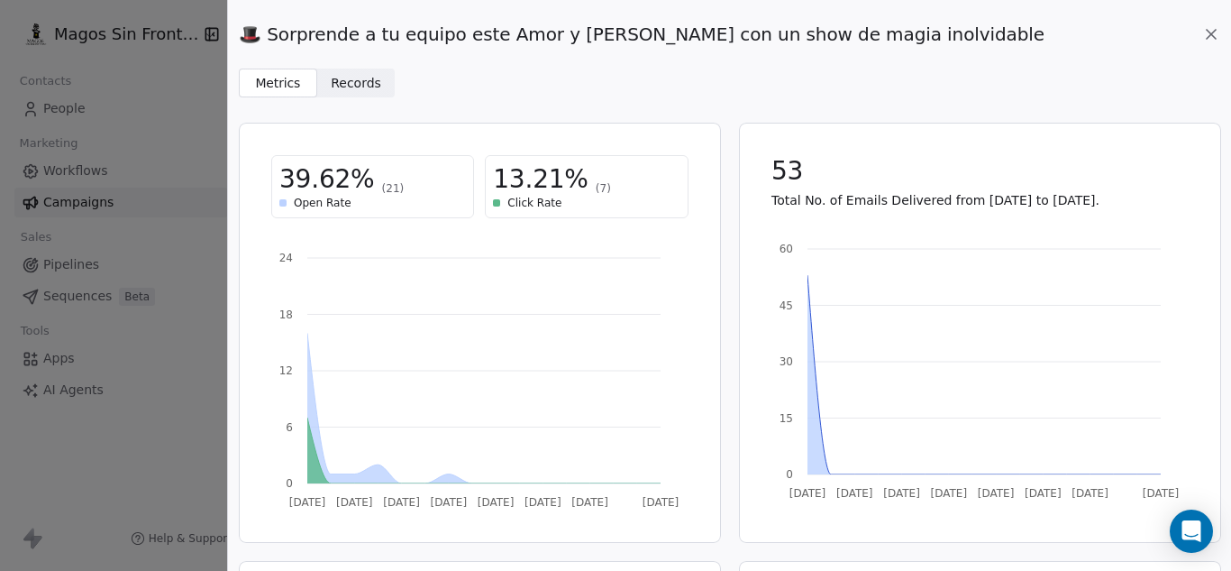
click at [385, 87] on span "Records Records" at bounding box center [356, 83] width 78 height 29
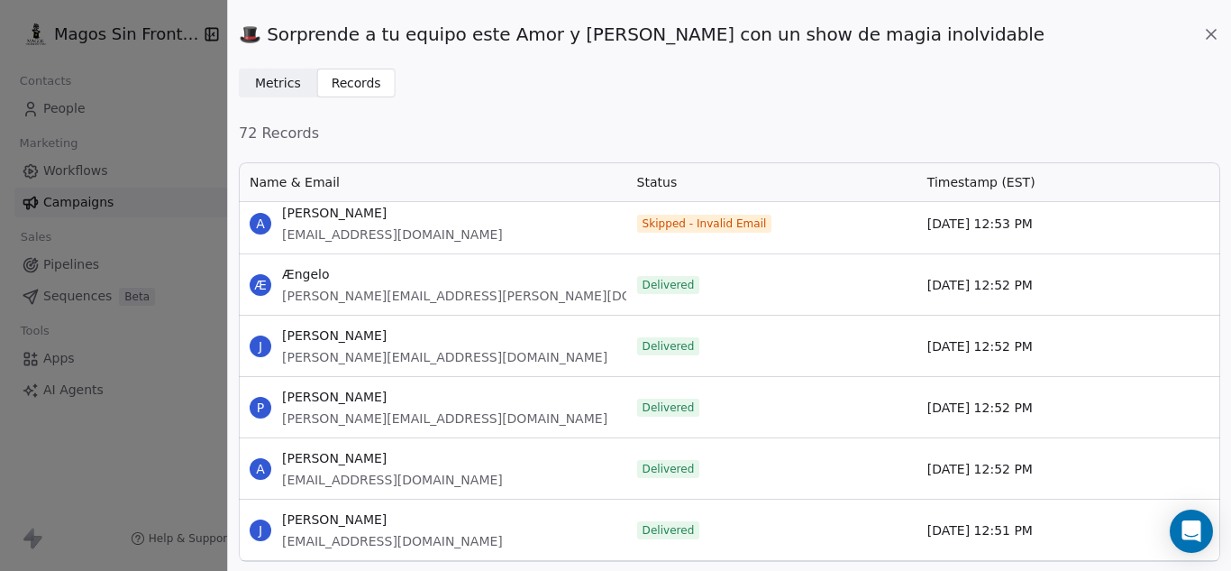
scroll to position [4236, 0]
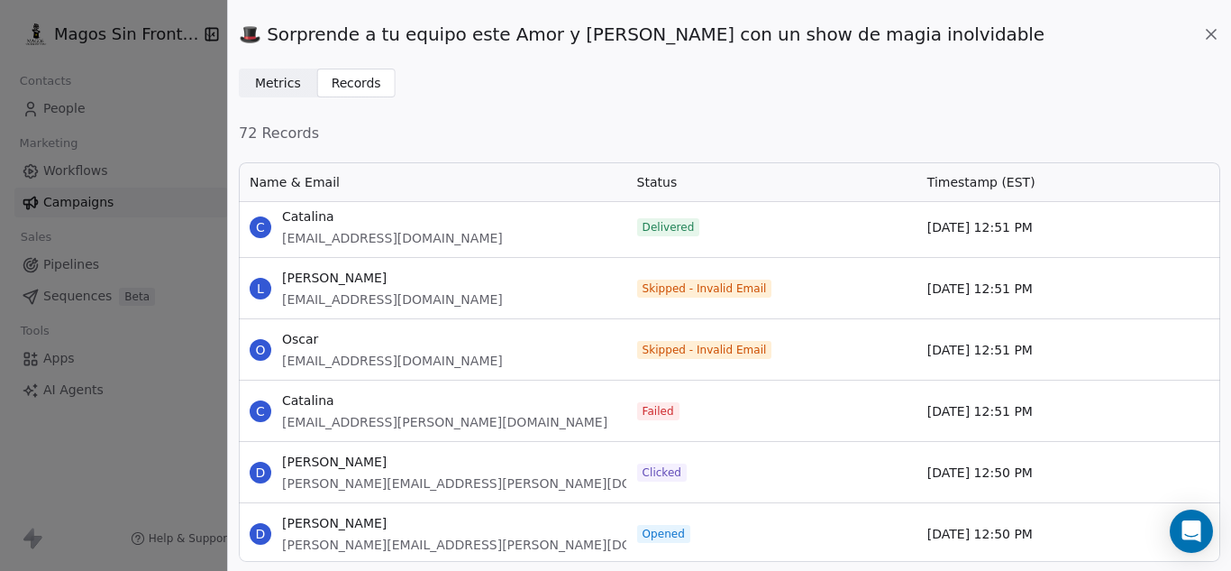
click at [528, 486] on div "D [PERSON_NAME] [PERSON_NAME][EMAIL_ADDRESS][PERSON_NAME][DOMAIN_NAME]" at bounding box center [433, 472] width 388 height 60
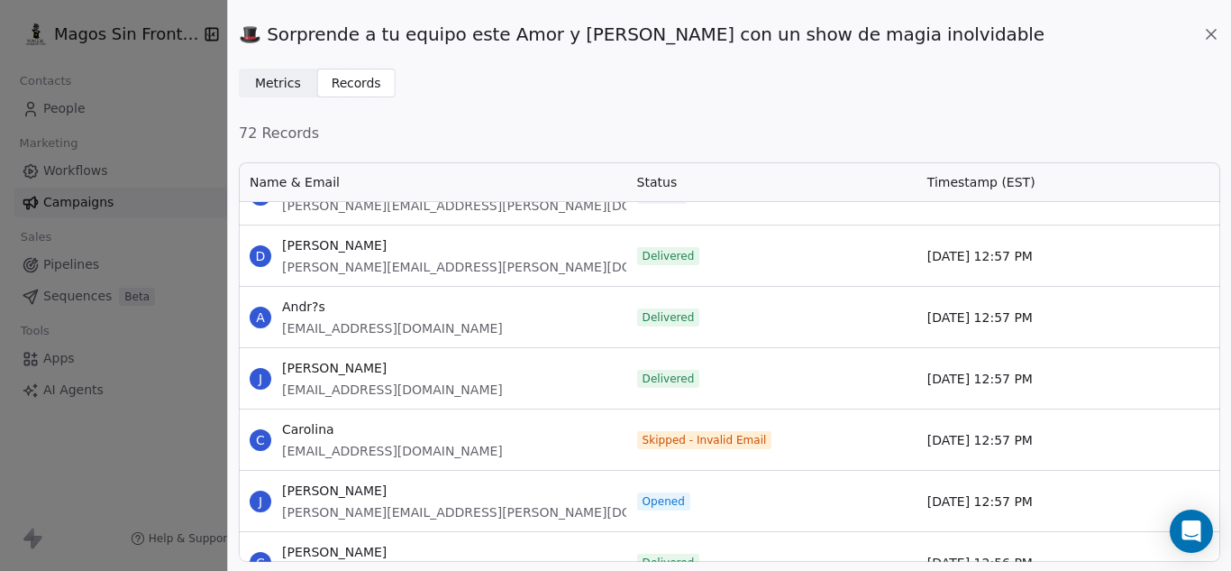
scroll to position [2343, 0]
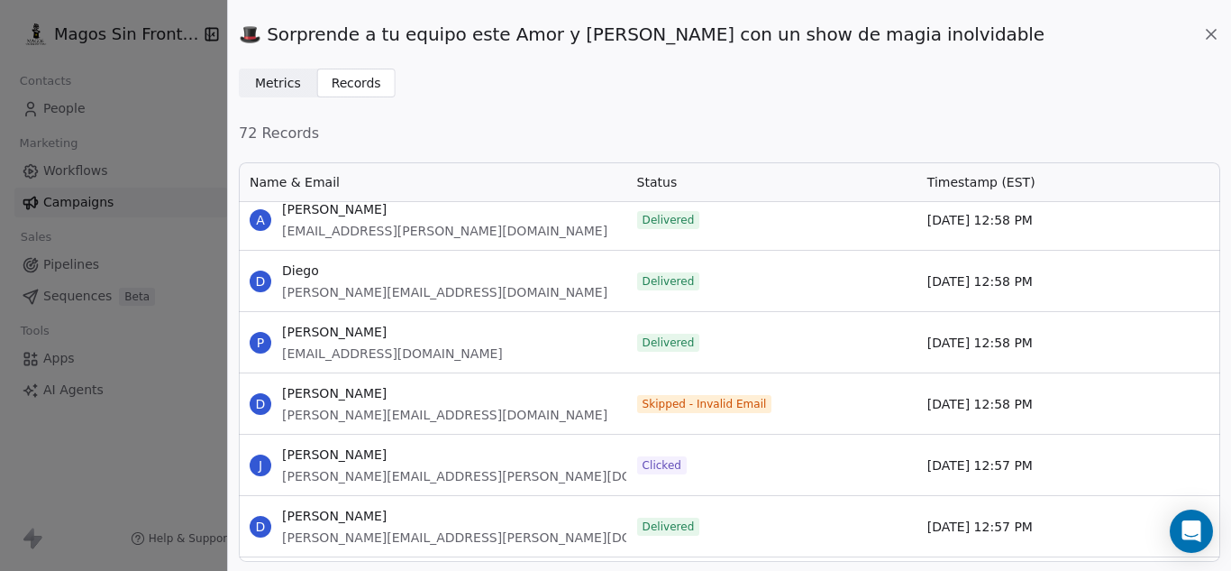
click at [320, 462] on span "[PERSON_NAME]" at bounding box center [497, 454] width 430 height 18
